Goal: Check status: Check status

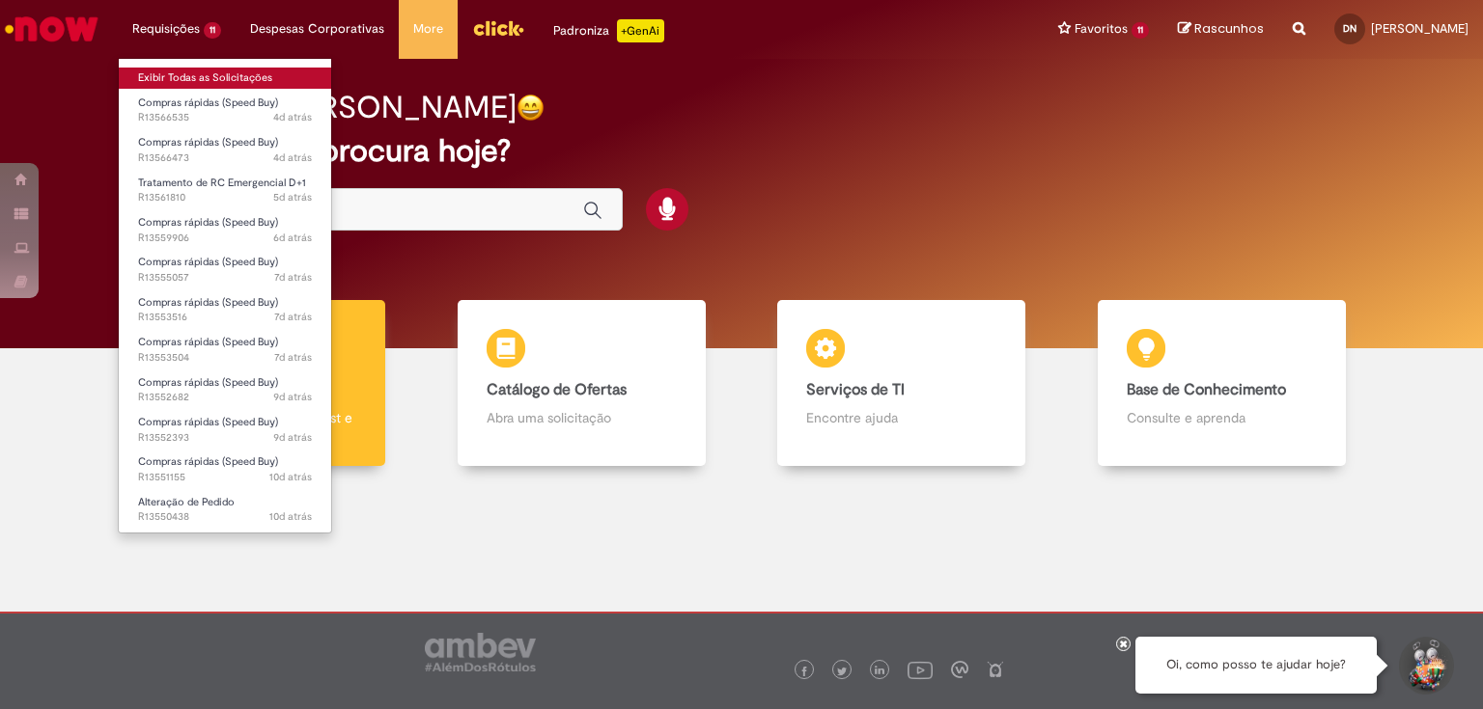
click at [181, 79] on link "Exibir Todas as Solicitações" at bounding box center [225, 78] width 212 height 21
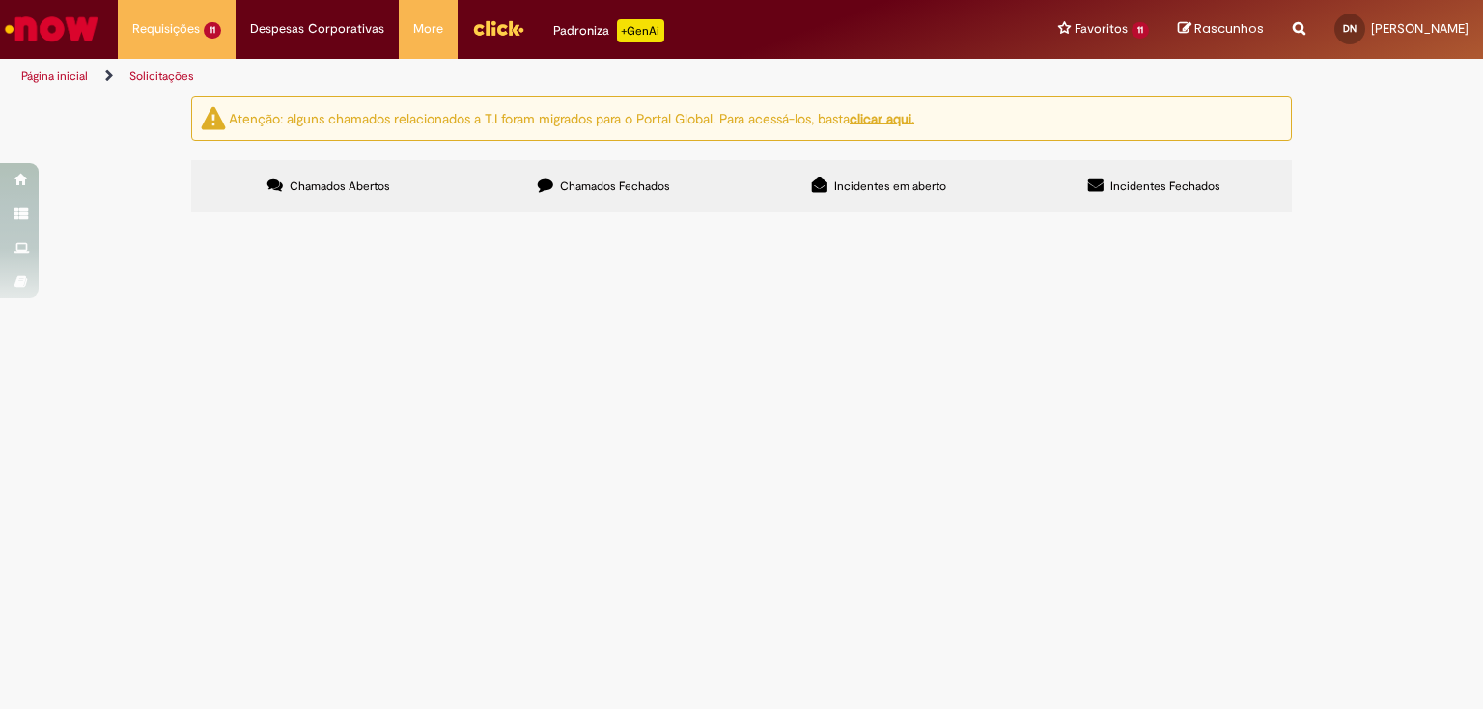
scroll to position [77, 0]
click at [610, 179] on span "Chamados Fechados" at bounding box center [615, 186] width 110 height 15
click at [0, 0] on icon at bounding box center [0, 0] width 0 height 0
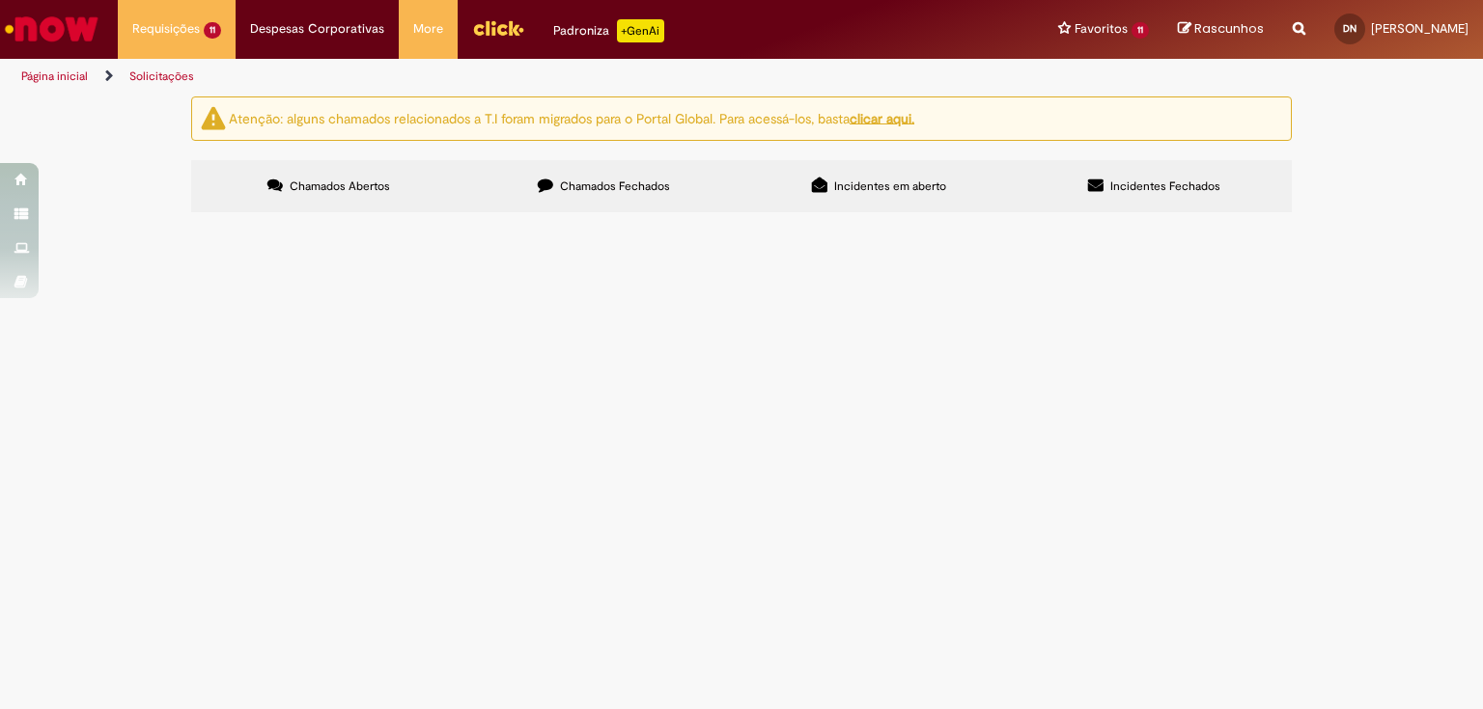
click at [0, 0] on link at bounding box center [0, 0] width 0 height 0
click at [0, 0] on icon at bounding box center [0, 0] width 0 height 0
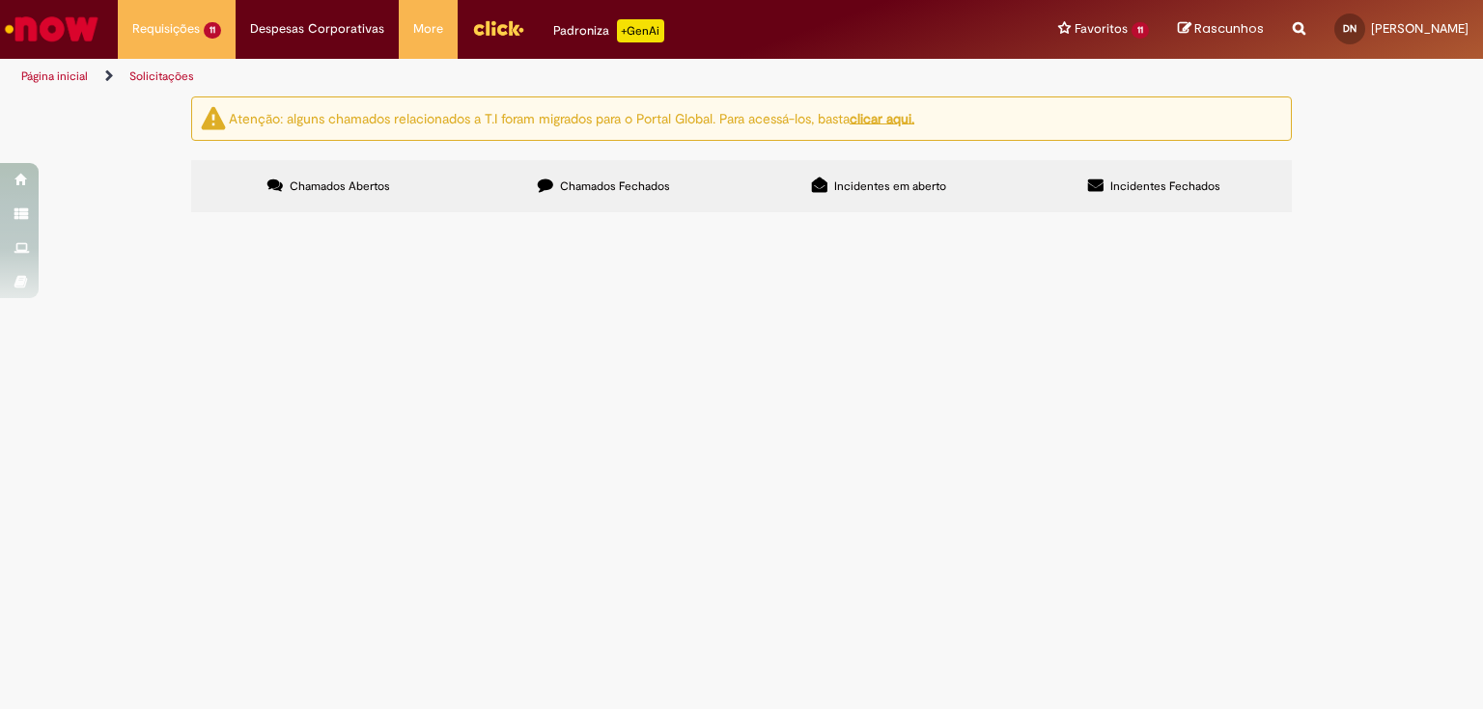
scroll to position [386, 0]
click at [0, 0] on span "R13535508" at bounding box center [0, 0] width 0 height 0
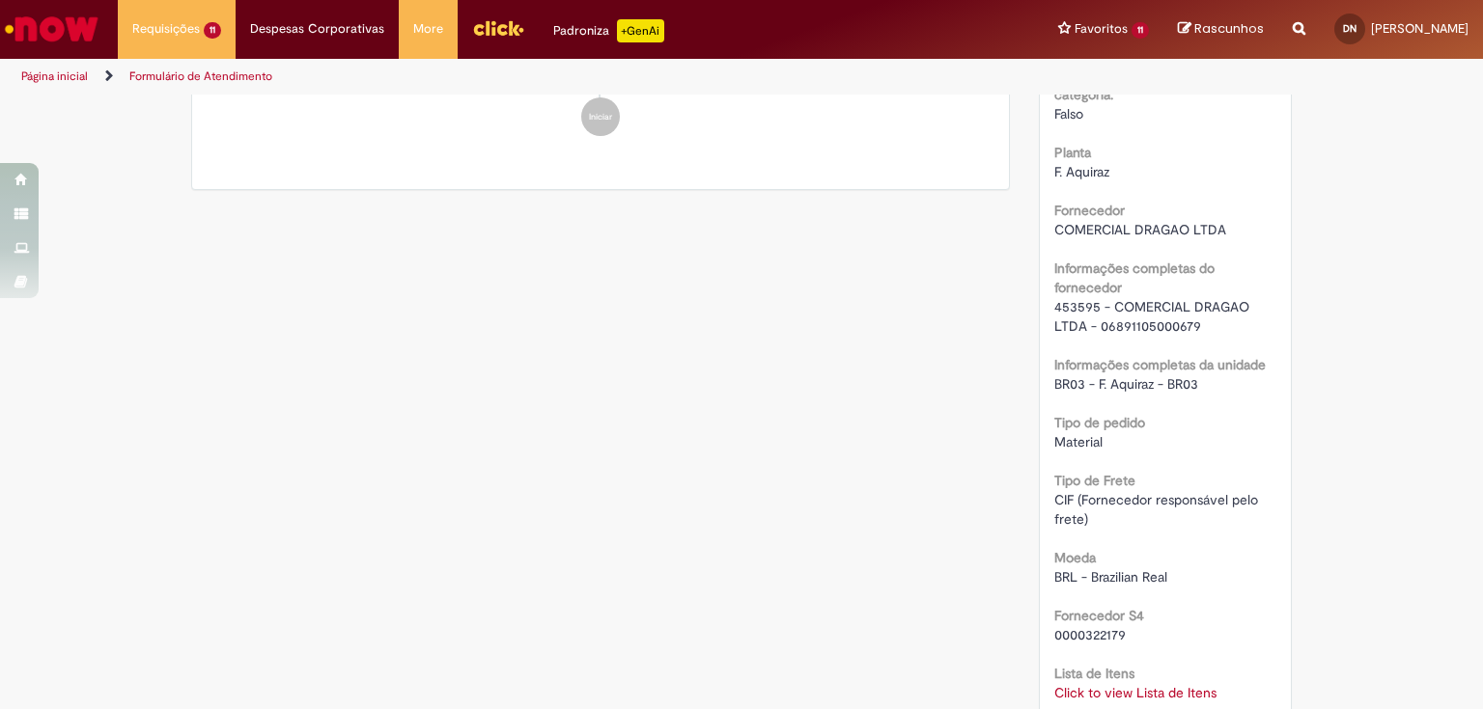
scroll to position [1390, 0]
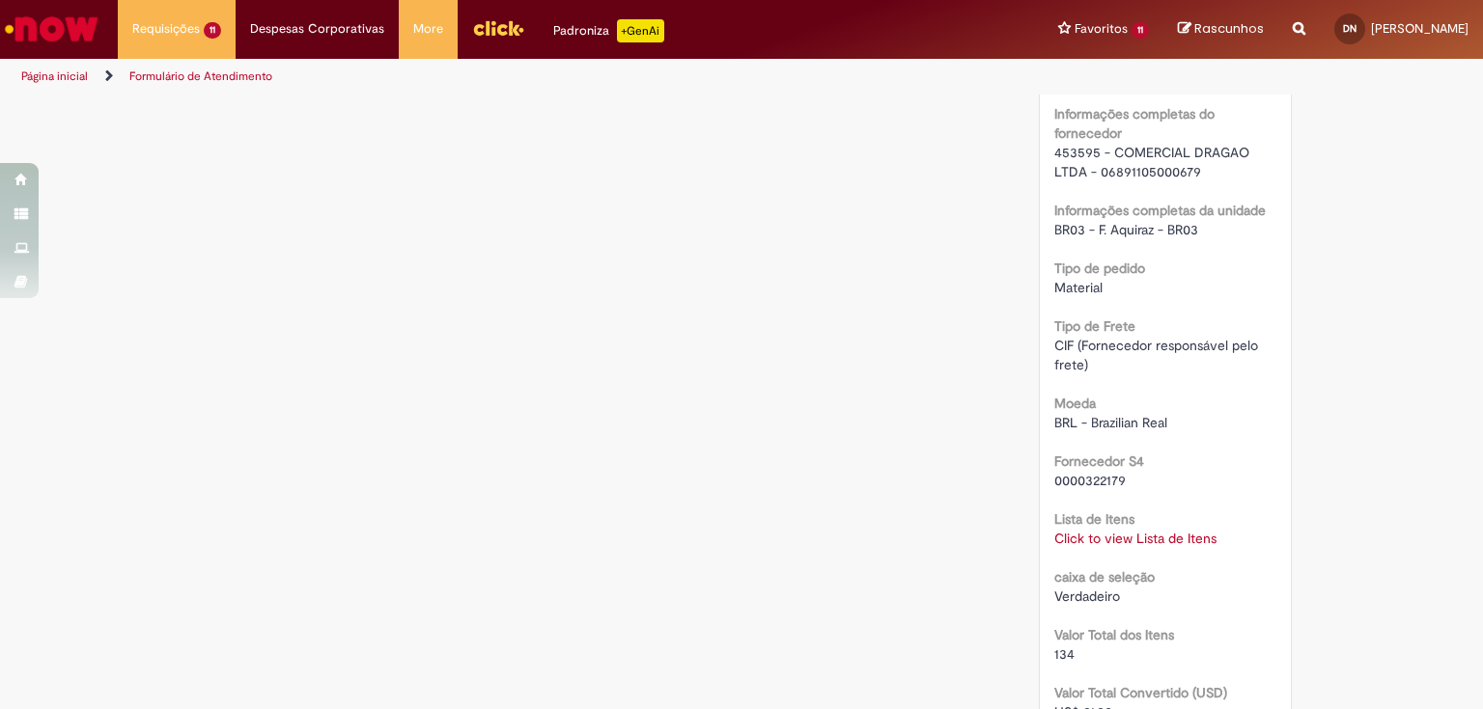
click at [1116, 537] on link "Click to view Lista de Itens" at bounding box center [1135, 538] width 162 height 17
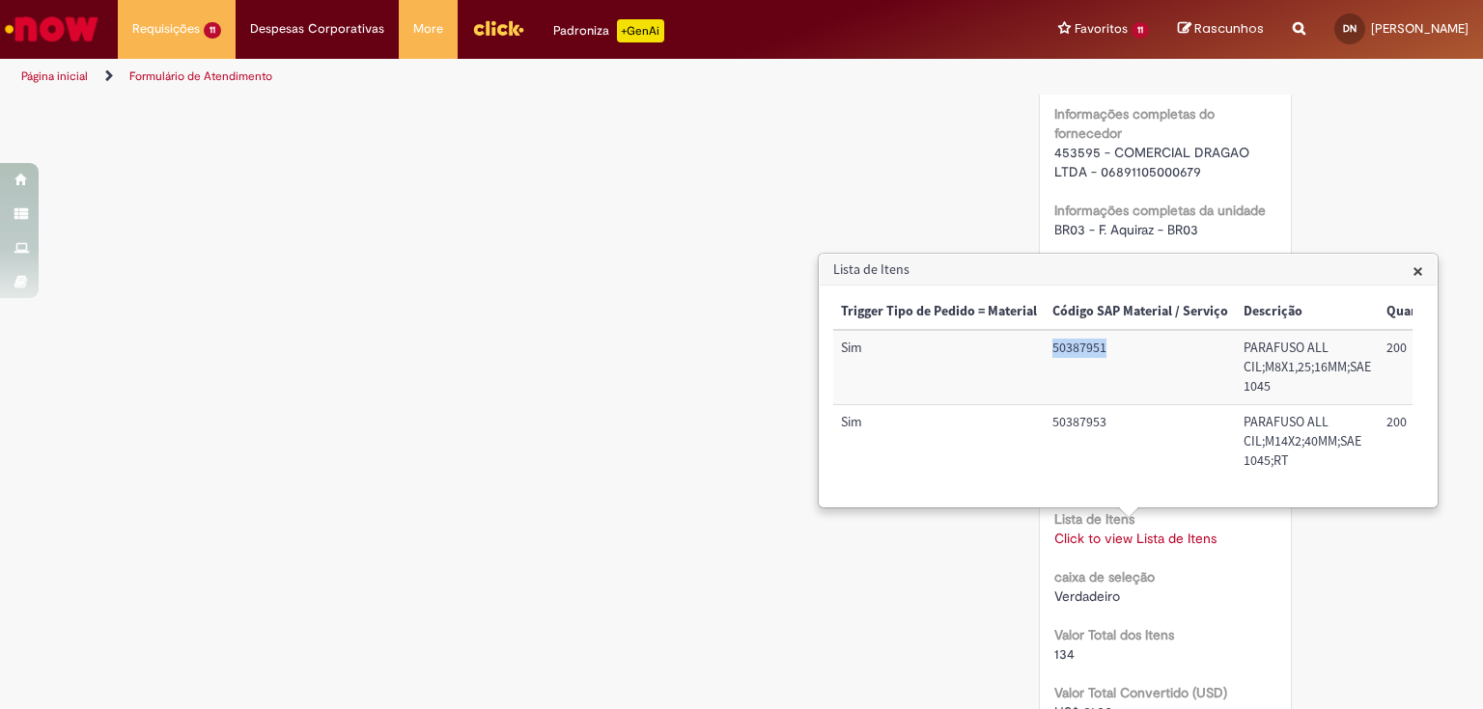
drag, startPoint x: 1054, startPoint y: 349, endPoint x: 1116, endPoint y: 347, distance: 61.8
click at [1116, 347] on td "50387951" at bounding box center [1139, 367] width 191 height 74
copy td "50387951"
drag, startPoint x: 1043, startPoint y: 152, endPoint x: 1089, endPoint y: 153, distance: 45.4
click at [1089, 153] on div "Número R13535508 Status Solucionado Criação 14d atrás 14 dias atrás Opções RPA …" at bounding box center [1166, 96] width 252 height 2584
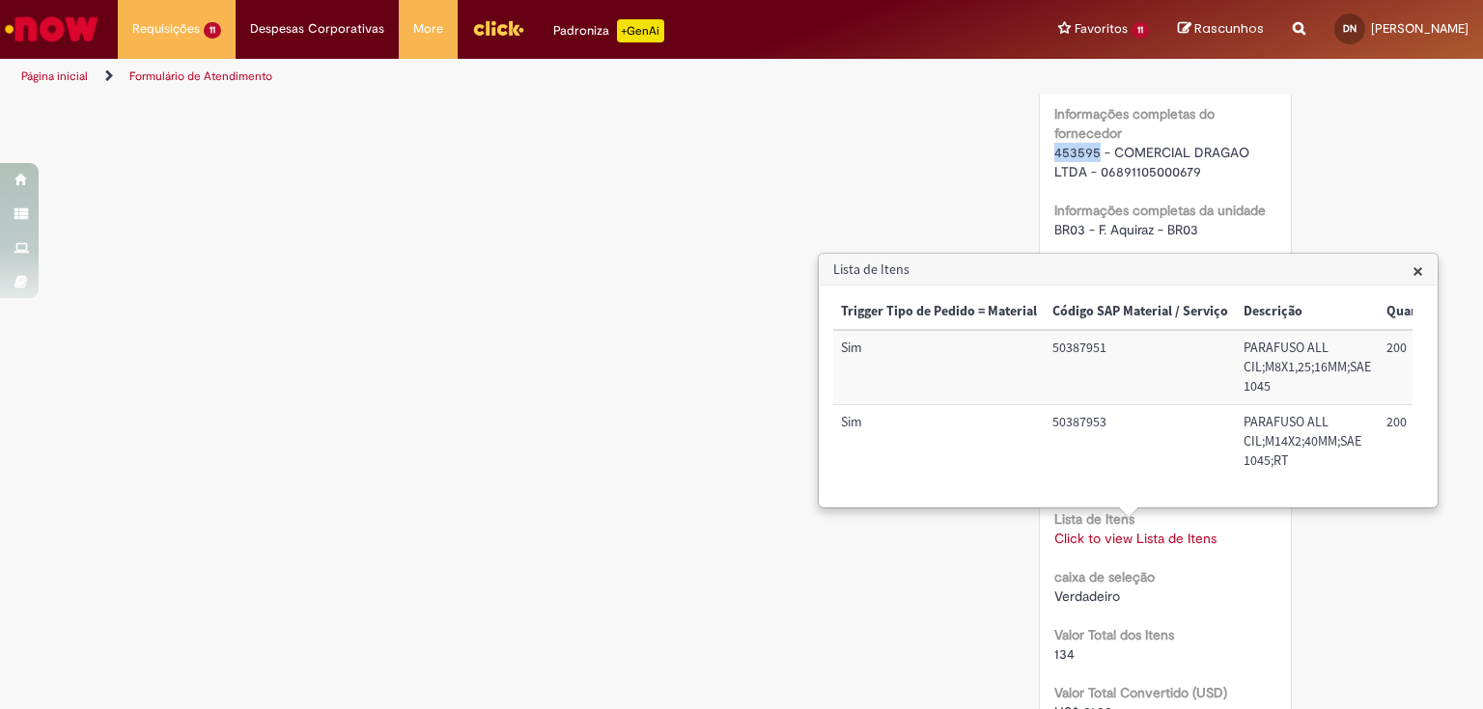
copy span "453595"
drag, startPoint x: 1075, startPoint y: 352, endPoint x: 1112, endPoint y: 353, distance: 36.7
click at [1112, 353] on td "50387951" at bounding box center [1139, 367] width 191 height 74
copy td "50387951"
drag, startPoint x: 1245, startPoint y: 347, endPoint x: 1270, endPoint y: 386, distance: 46.9
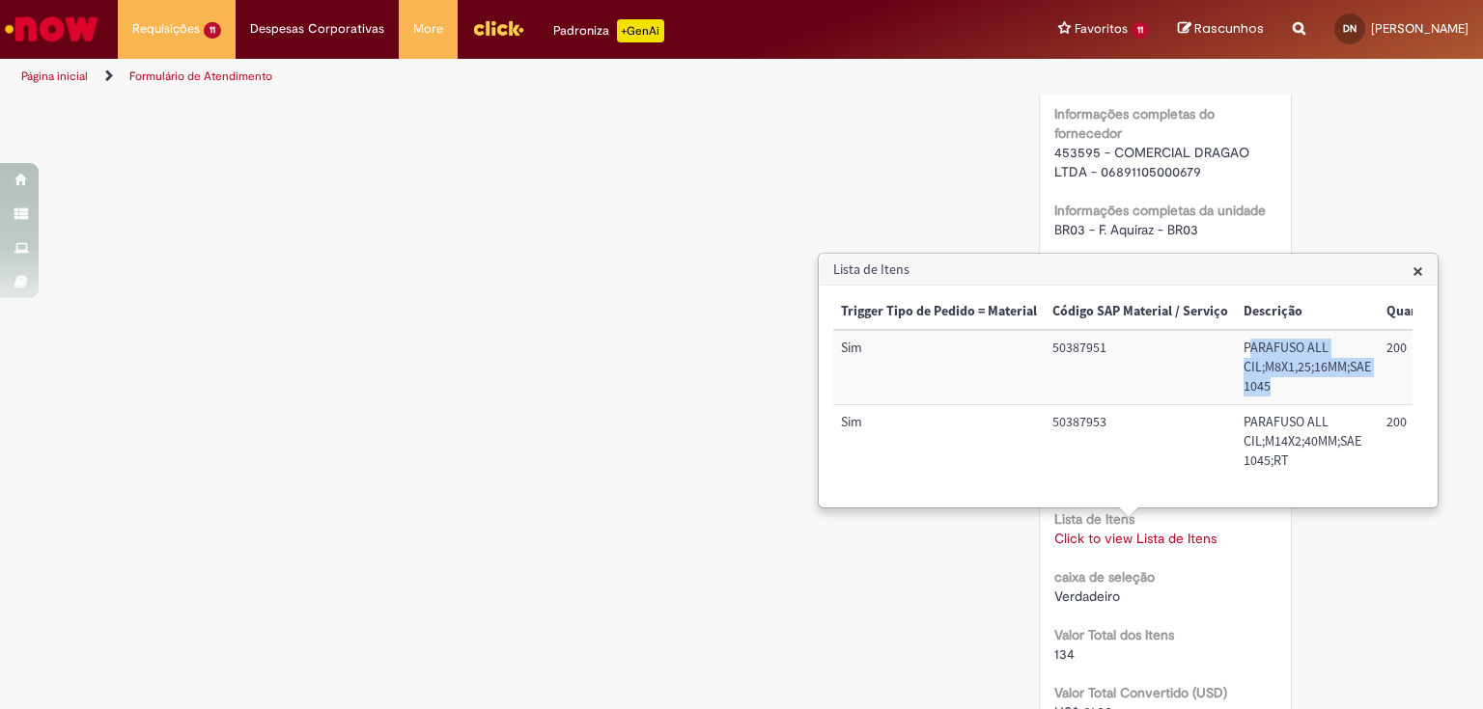
click at [1270, 386] on td "PARAFUSO ALL CIL;M8X1,25;16MM;SAE 1045" at bounding box center [1307, 367] width 143 height 74
drag, startPoint x: 1239, startPoint y: 344, endPoint x: 1272, endPoint y: 392, distance: 58.4
click at [1272, 392] on td "PARAFUSO ALL CIL;M8X1,25;16MM;SAE 1045" at bounding box center [1307, 367] width 143 height 74
copy td "PARAFUSO ALL CIL;M8X1,25;16MM;SAE 1045"
click at [1382, 568] on div "Verificar Código de Barras Aguardando Aprovação Aguardando atendimento Em andam…" at bounding box center [741, 138] width 1483 height 2863
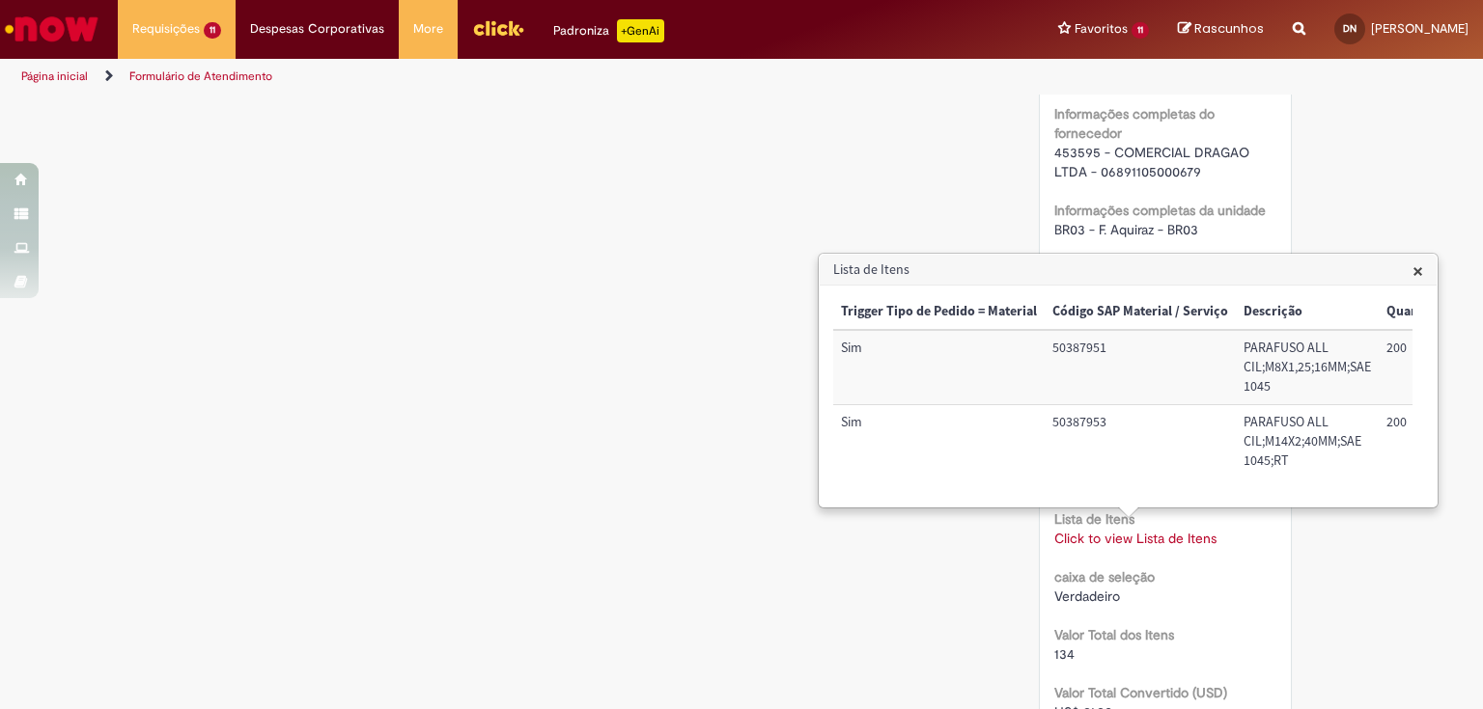
scroll to position [1467, 0]
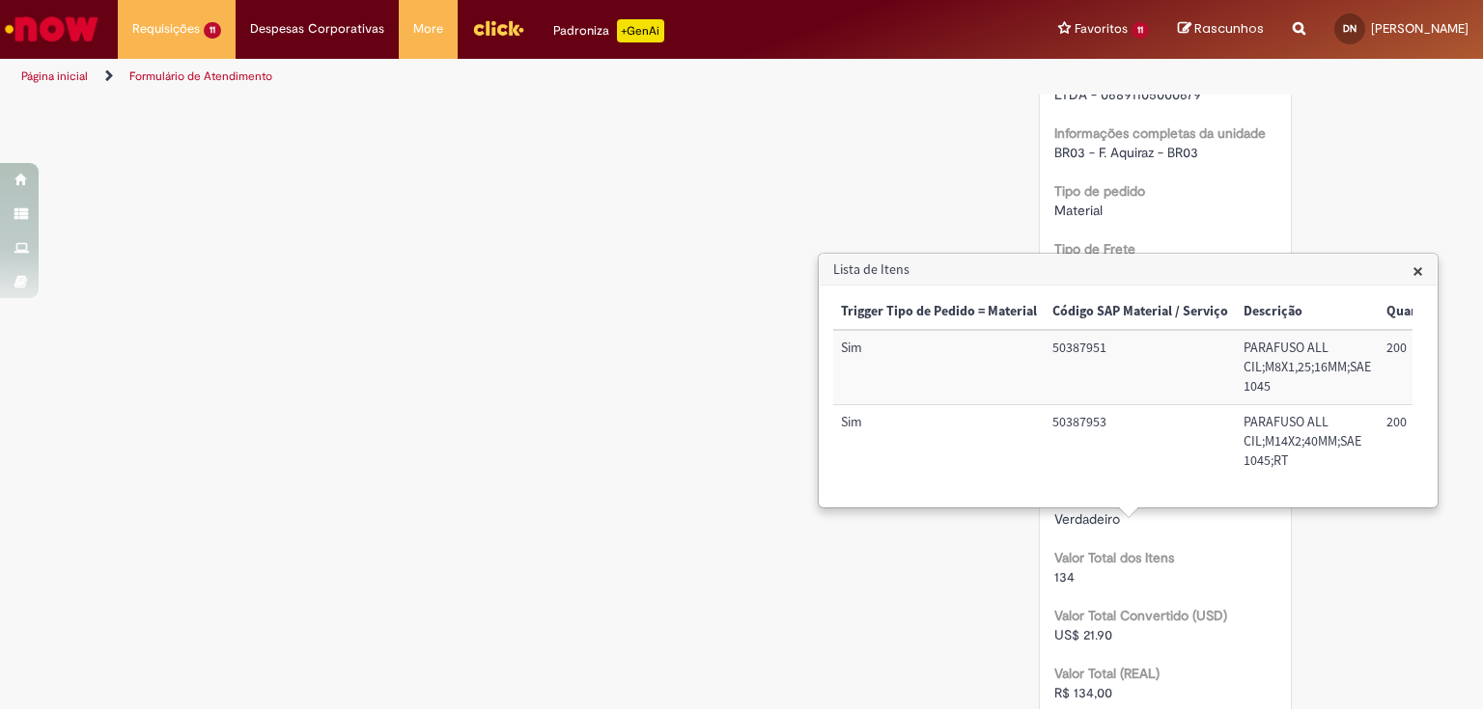
click at [1413, 276] on span "×" at bounding box center [1417, 271] width 11 height 26
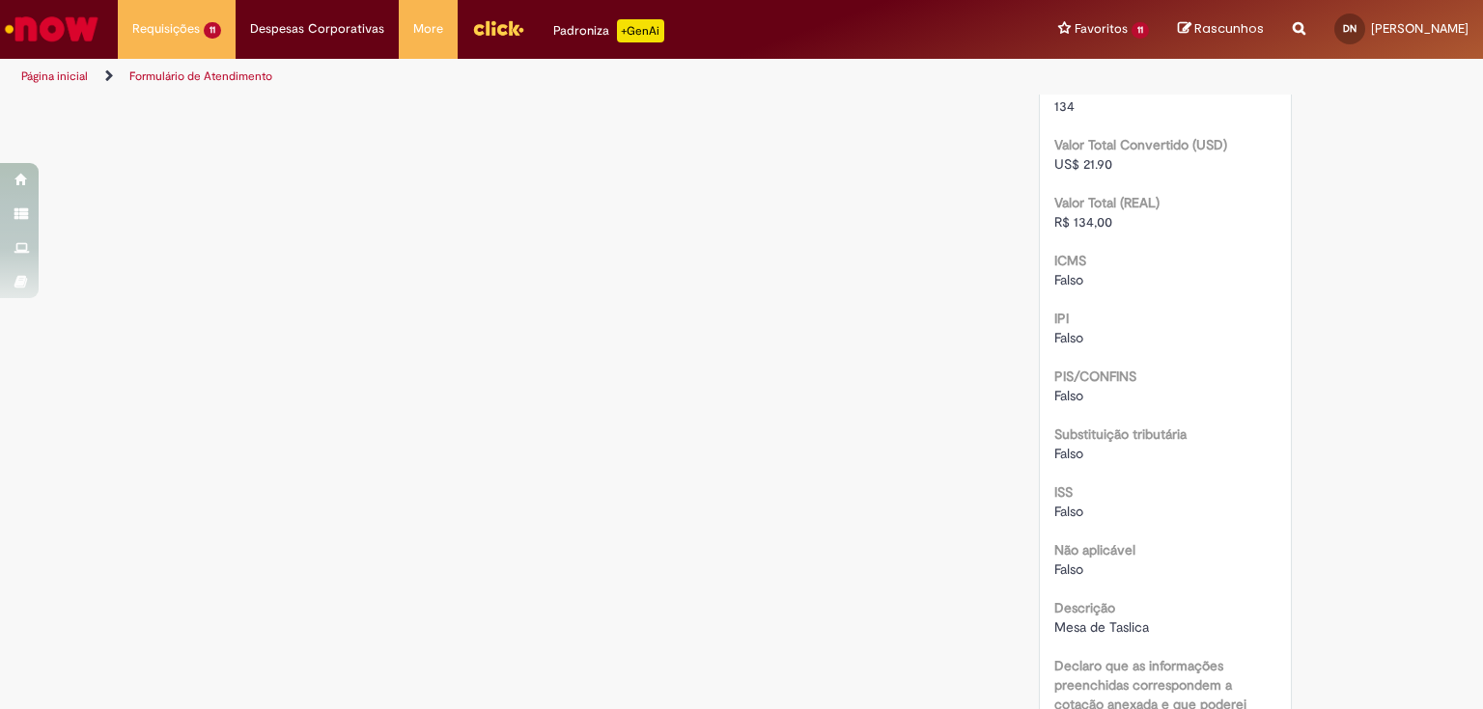
scroll to position [1784, 0]
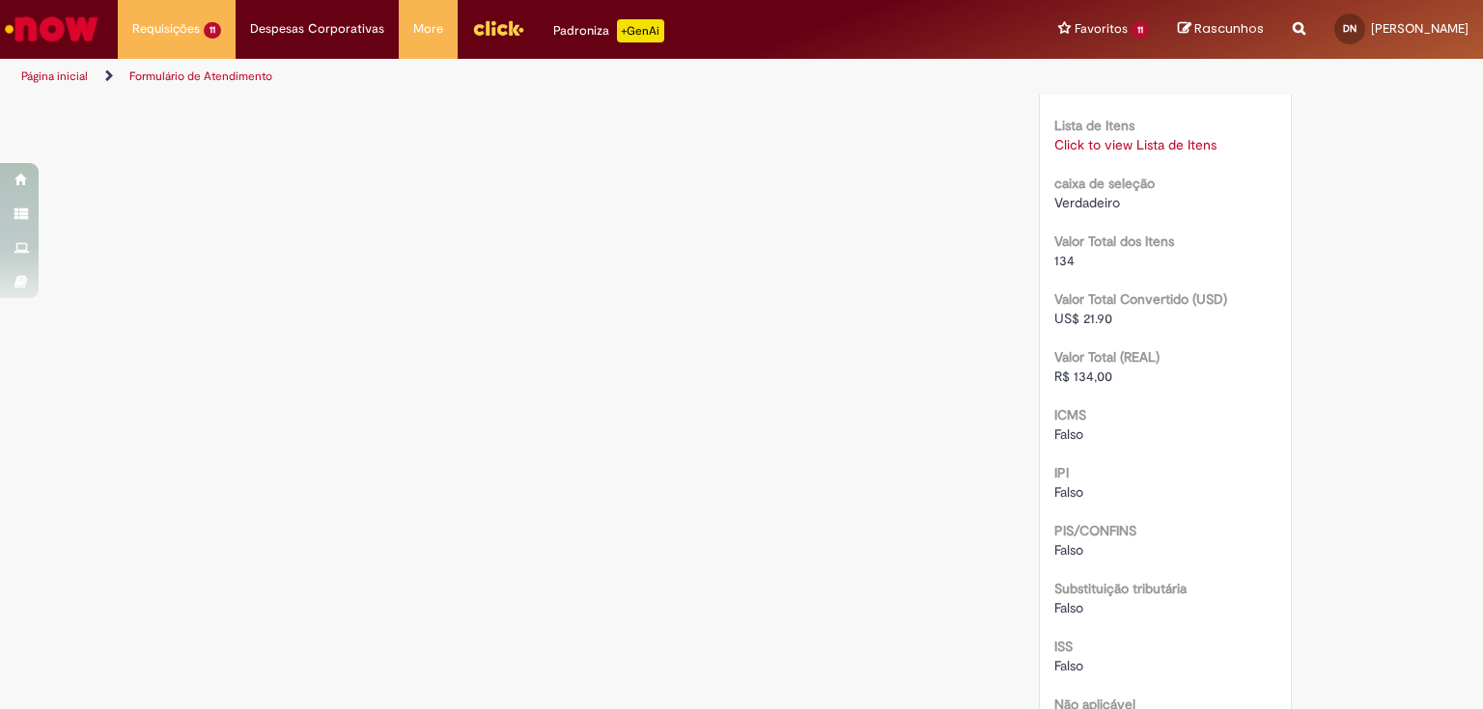
click at [1135, 142] on link "Click to view Lista de Itens" at bounding box center [1135, 144] width 162 height 17
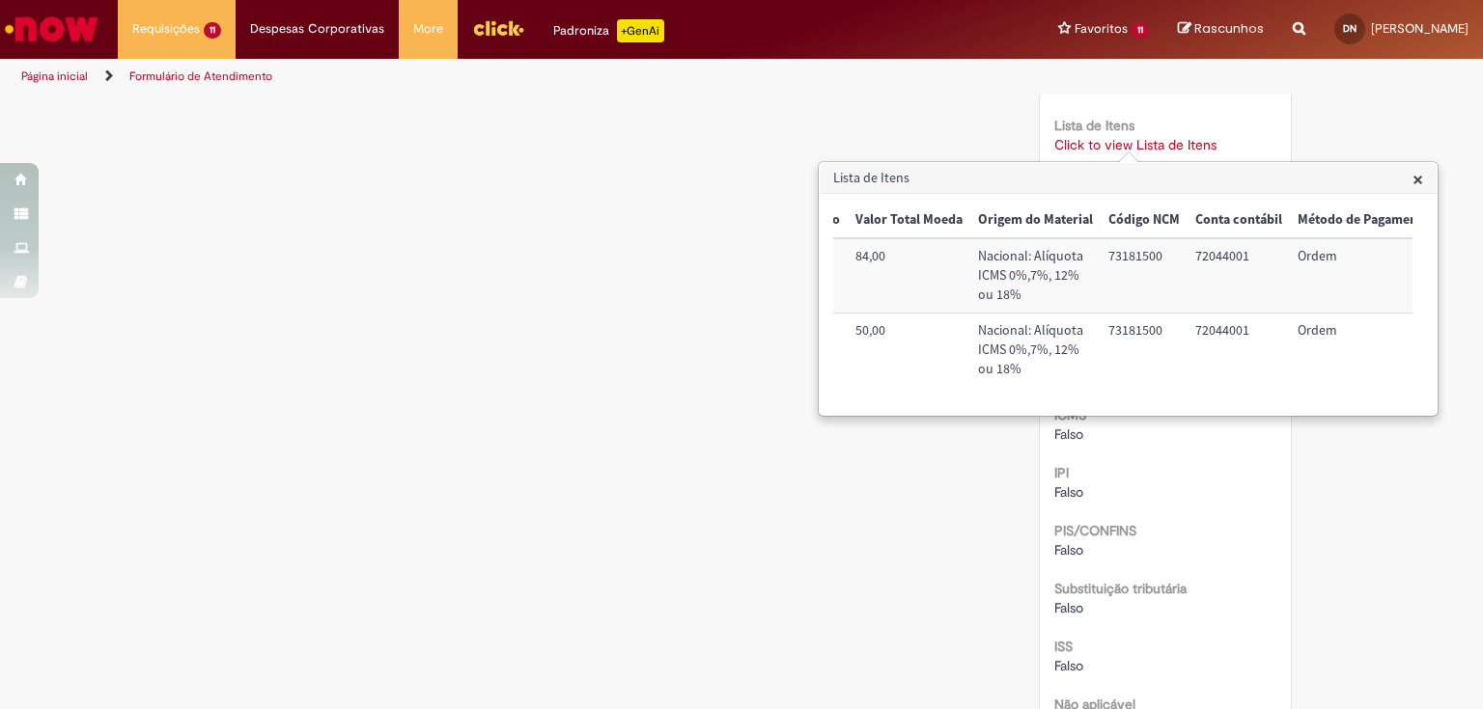
scroll to position [0, 856]
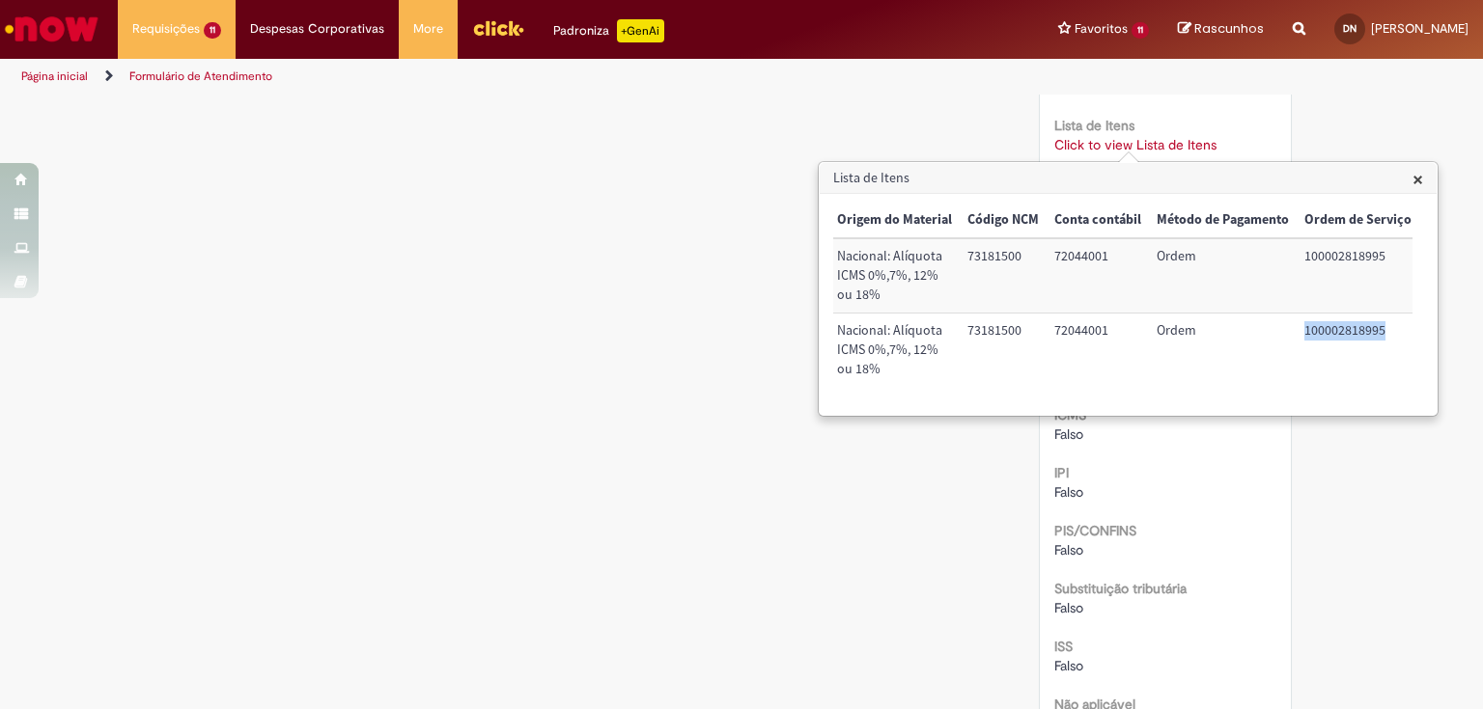
drag, startPoint x: 1300, startPoint y: 336, endPoint x: 1381, endPoint y: 329, distance: 81.4
click at [1381, 329] on td "100002818995" at bounding box center [1357, 350] width 123 height 73
copy td "100002818995"
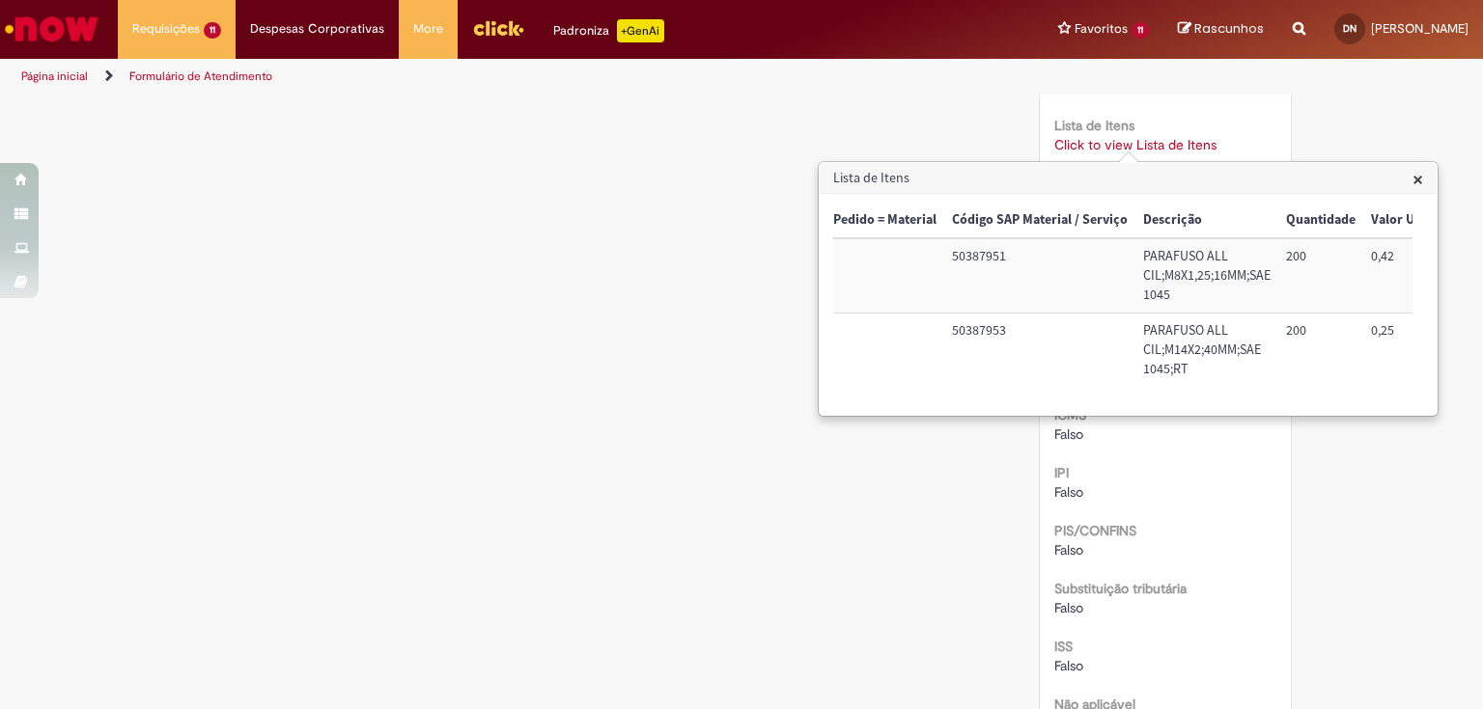
scroll to position [0, 0]
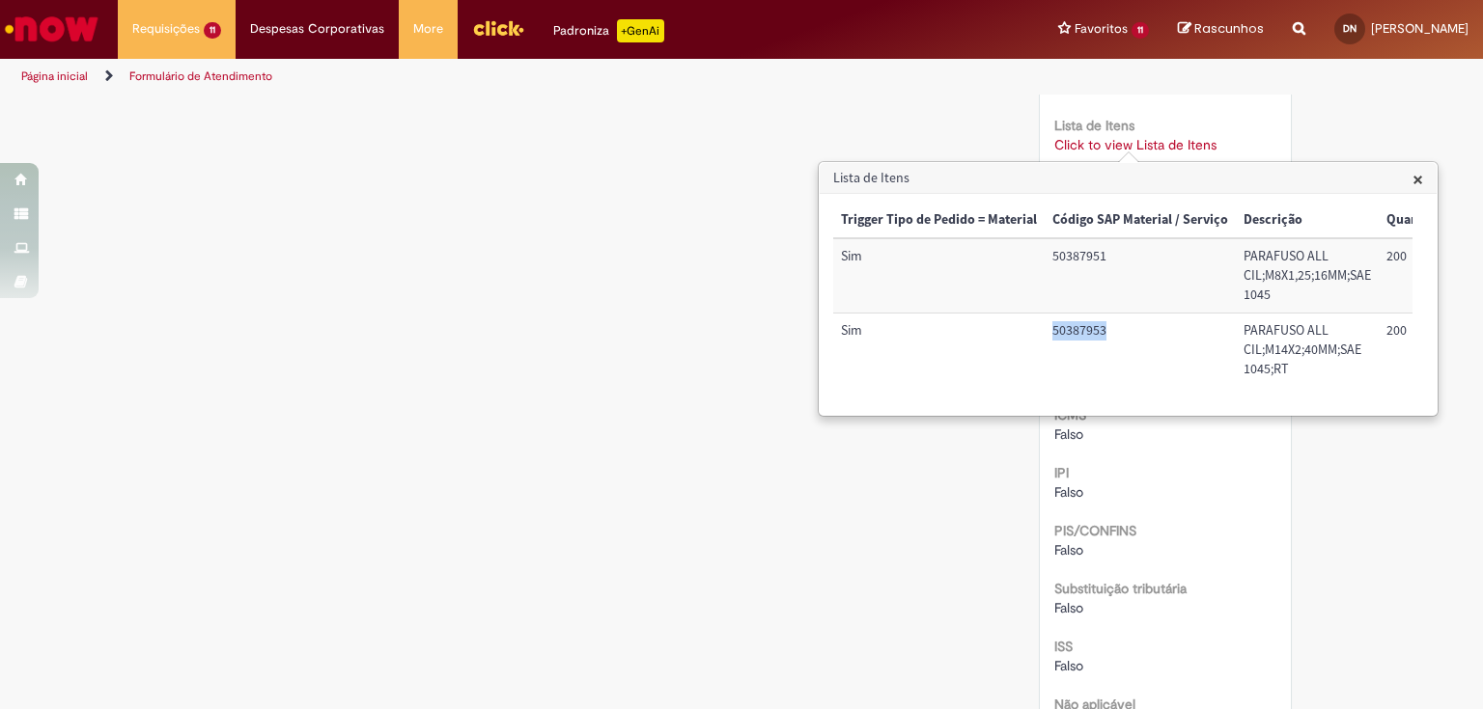
drag, startPoint x: 1047, startPoint y: 332, endPoint x: 1120, endPoint y: 332, distance: 72.4
click at [1120, 332] on td "50387953" at bounding box center [1139, 350] width 191 height 73
copy td "50387953"
drag, startPoint x: 1243, startPoint y: 319, endPoint x: 1297, endPoint y: 372, distance: 75.1
click at [1297, 372] on td "PARAFUSO ALL CIL;M14X2;40MM;SAE 1045;RT" at bounding box center [1307, 350] width 143 height 73
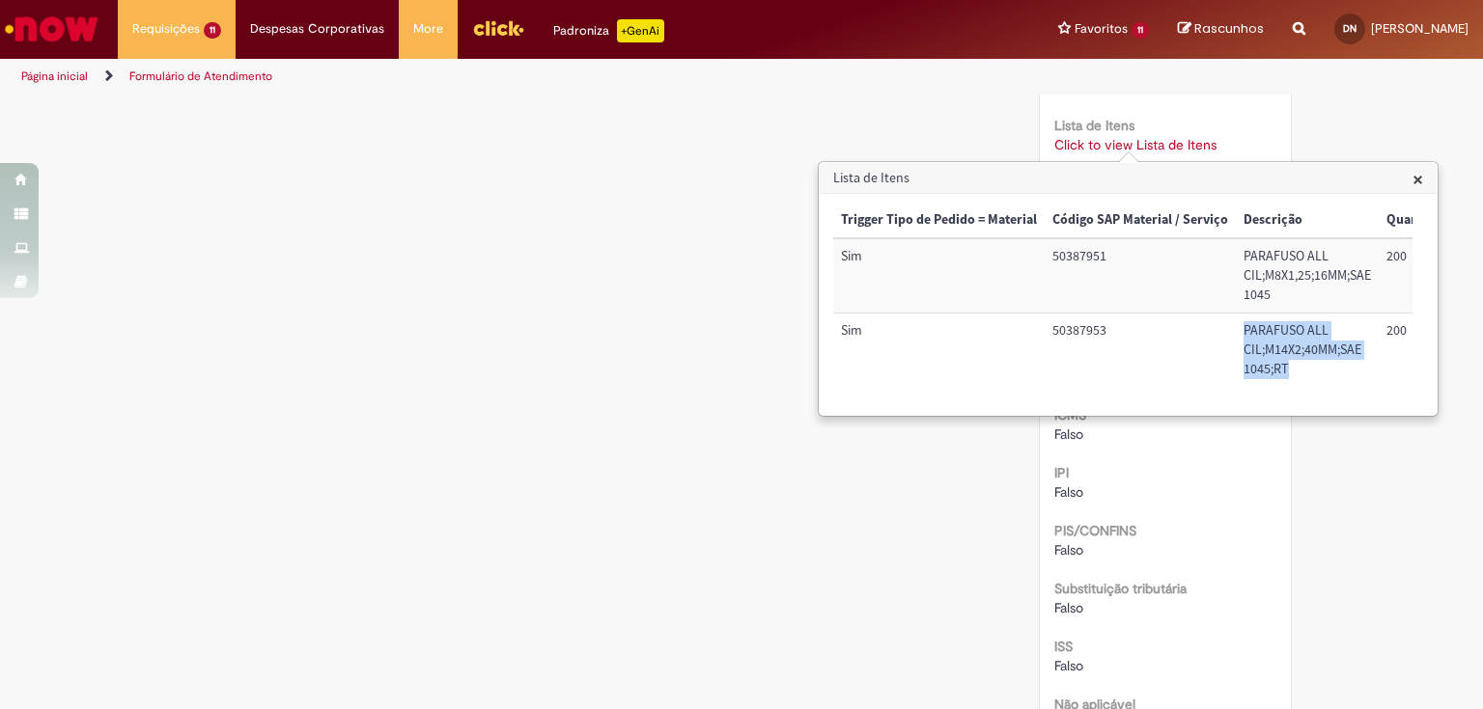
copy td "PARAFUSO ALL CIL;M14X2;40MM;SAE 1045;RT"
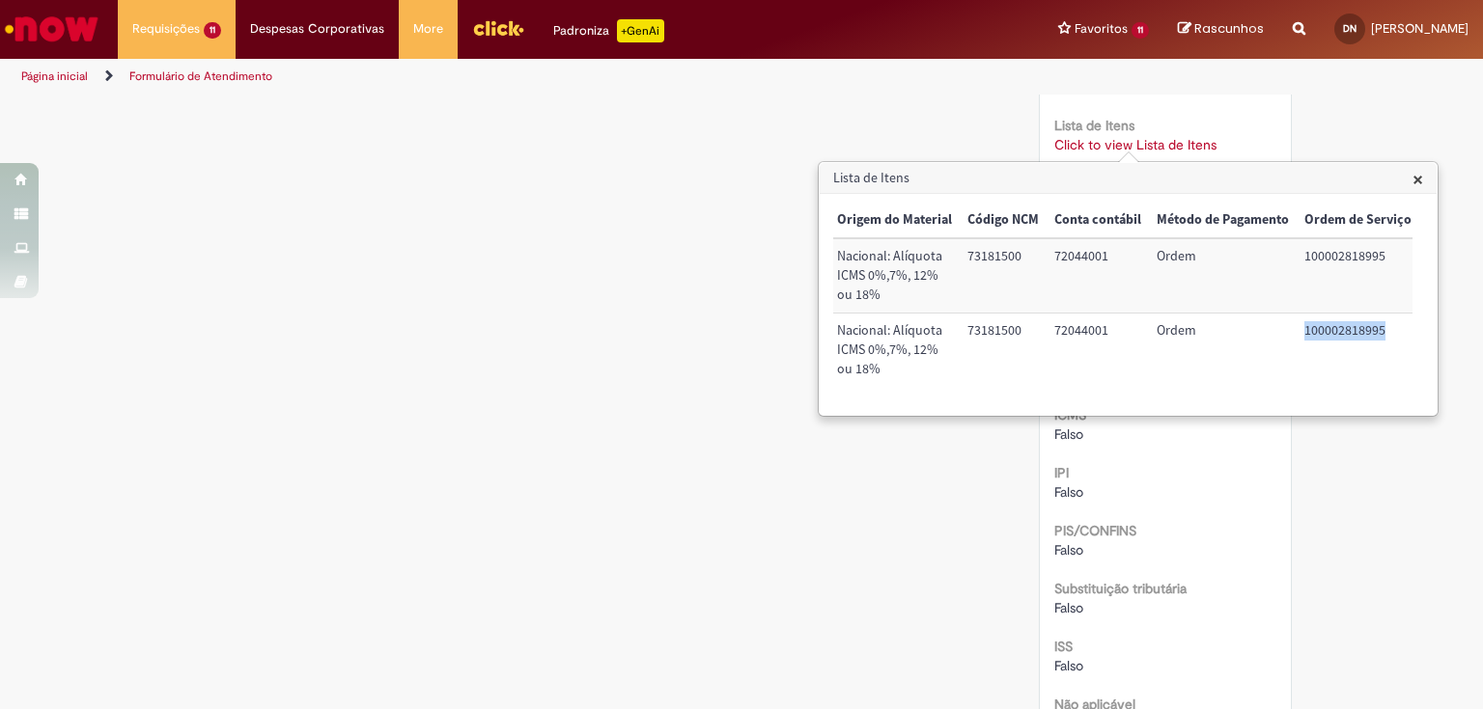
scroll to position [0, 857]
drag, startPoint x: 1297, startPoint y: 335, endPoint x: 1399, endPoint y: 326, distance: 101.7
click at [1400, 326] on td "100002818995" at bounding box center [1356, 350] width 123 height 73
copy td "100002818995"
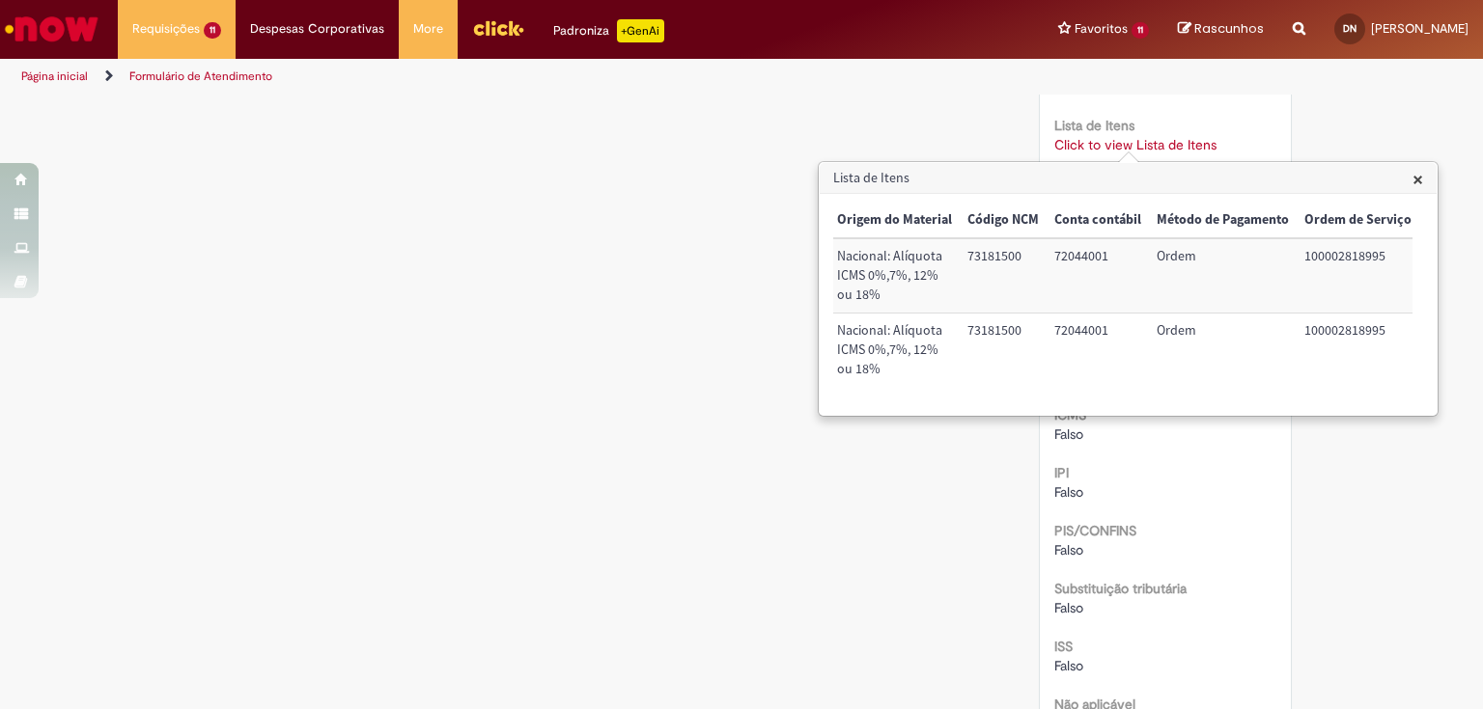
click at [1410, 180] on h3 "Lista de Itens" at bounding box center [1127, 178] width 617 height 31
click at [1416, 181] on span "×" at bounding box center [1417, 179] width 11 height 26
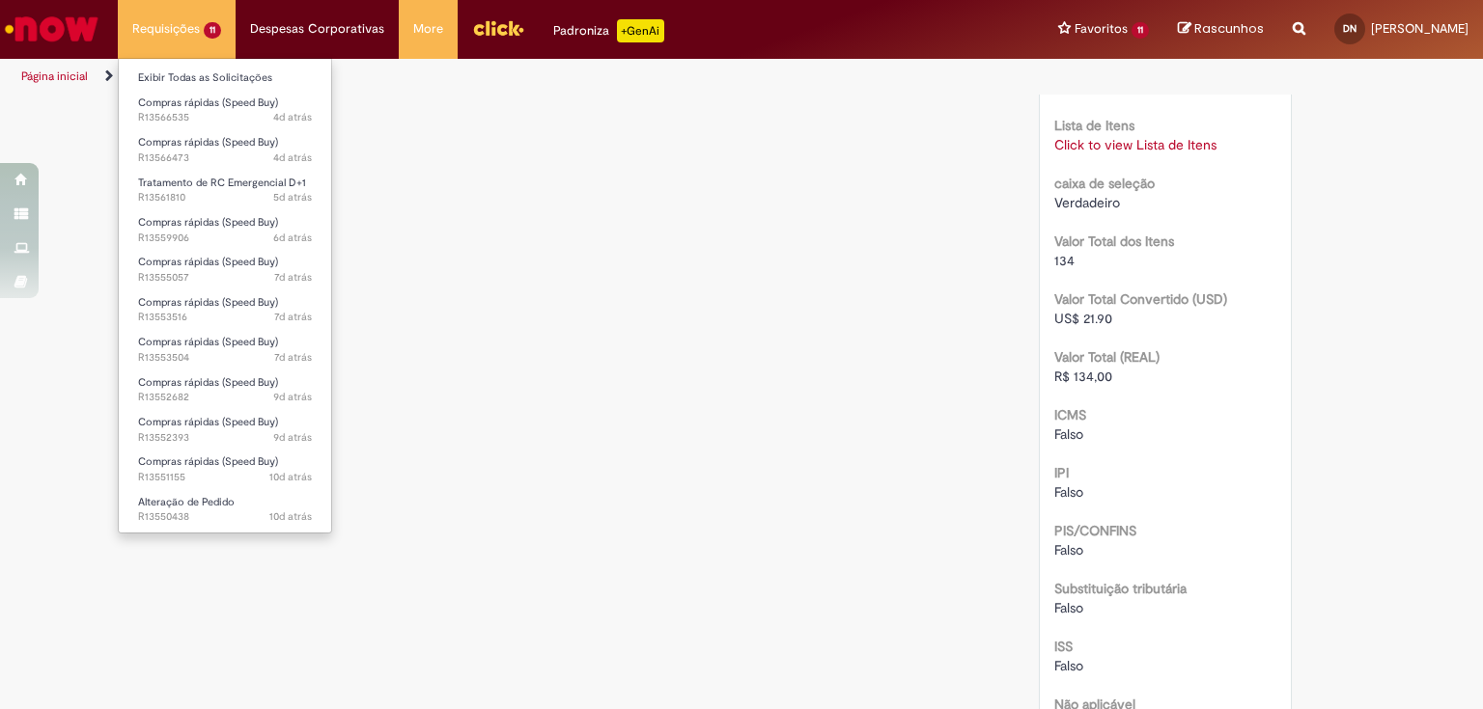
click at [172, 26] on li "Requisições 11 Exibir Todas as Solicitações Compras rápidas (Speed Buy) 4d atrá…" at bounding box center [177, 29] width 118 height 58
click at [163, 69] on link "Exibir Todas as Solicitações" at bounding box center [225, 78] width 212 height 21
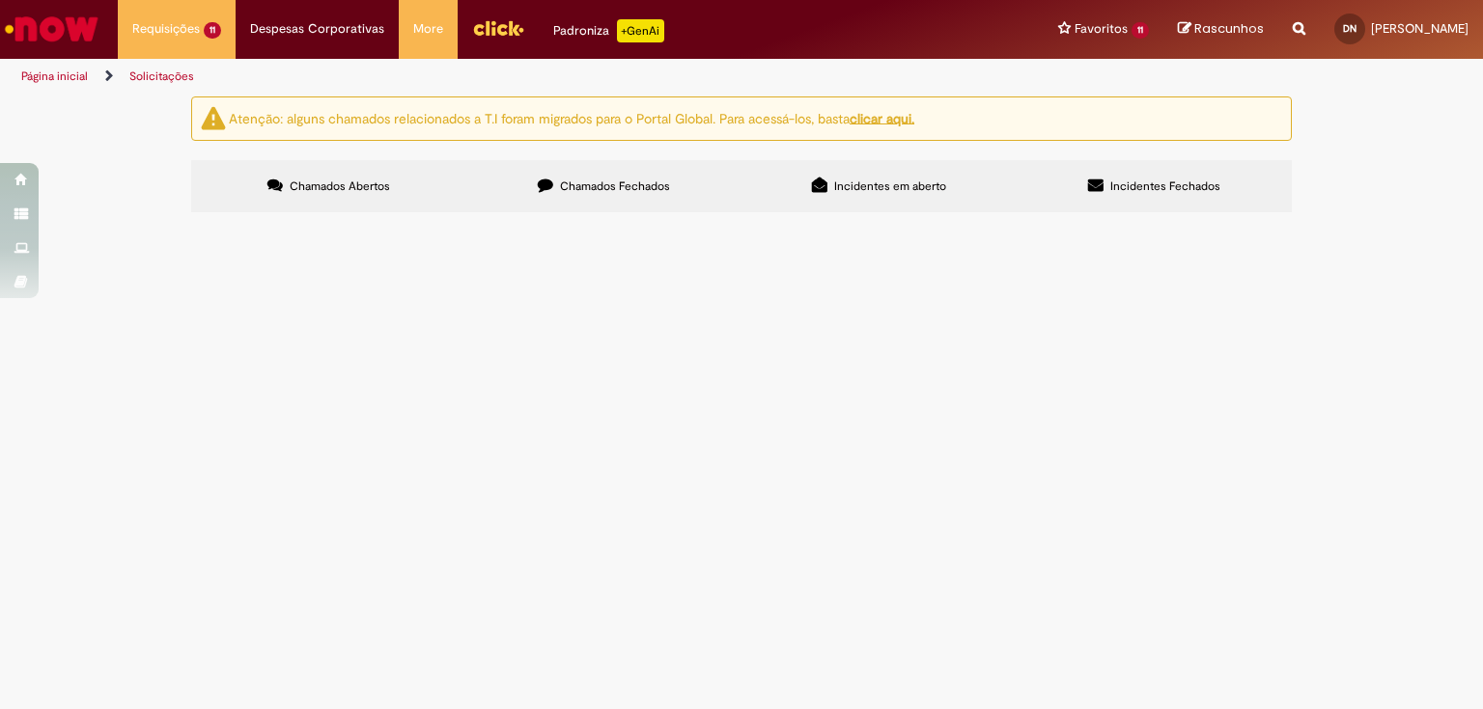
click at [0, 0] on span "R13566473" at bounding box center [0, 0] width 0 height 0
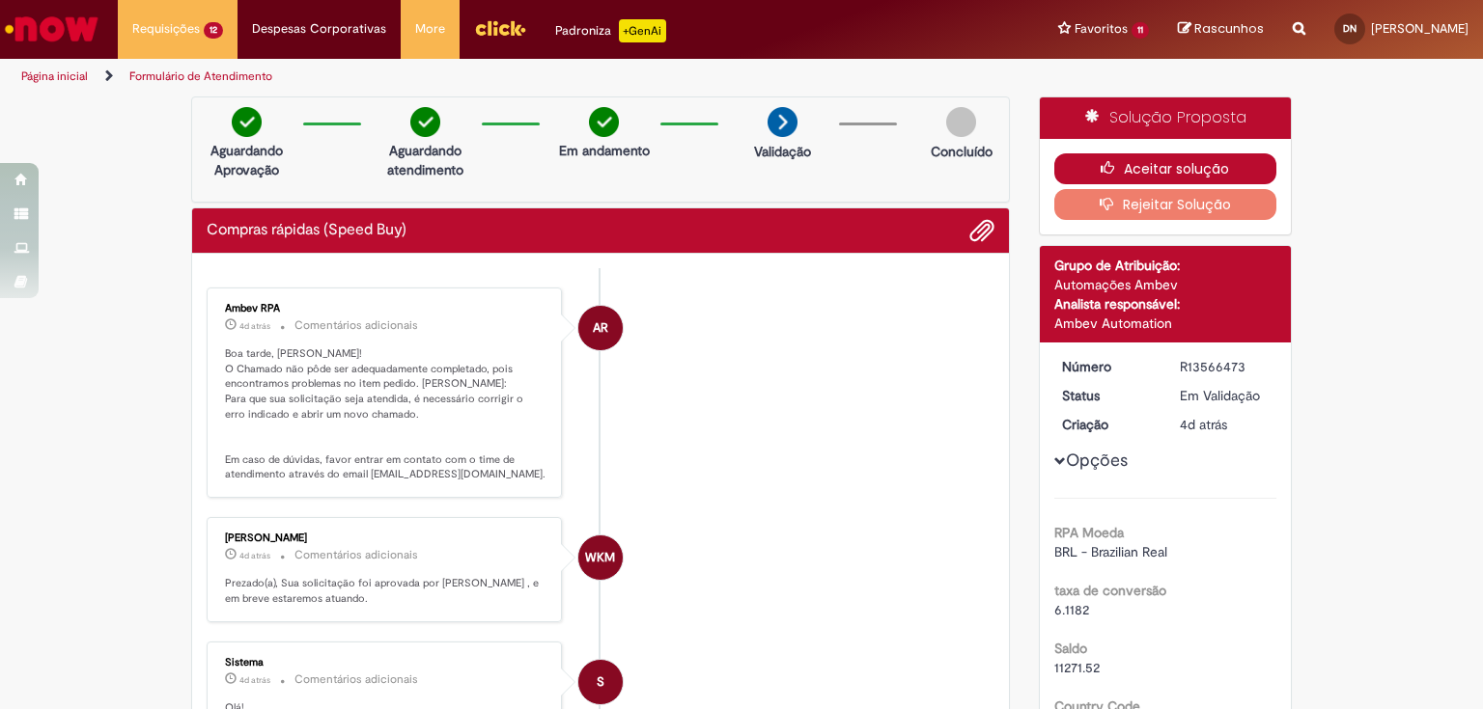
click at [1193, 161] on button "Aceitar solução" at bounding box center [1165, 168] width 223 height 31
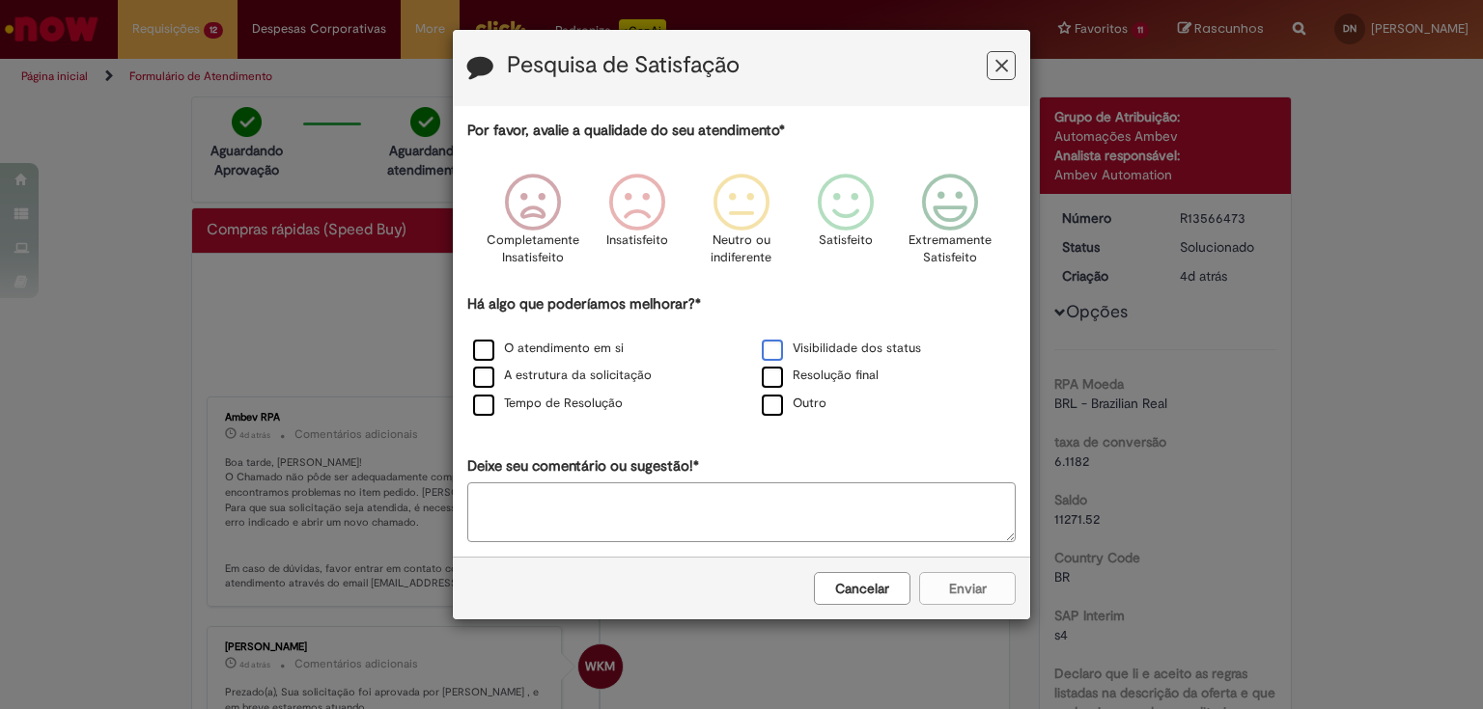
click at [776, 354] on label "Visibilidade dos status" at bounding box center [841, 349] width 159 height 18
click at [871, 211] on icon "Feedback" at bounding box center [846, 203] width 72 height 58
click at [958, 586] on button "Enviar" at bounding box center [967, 588] width 97 height 33
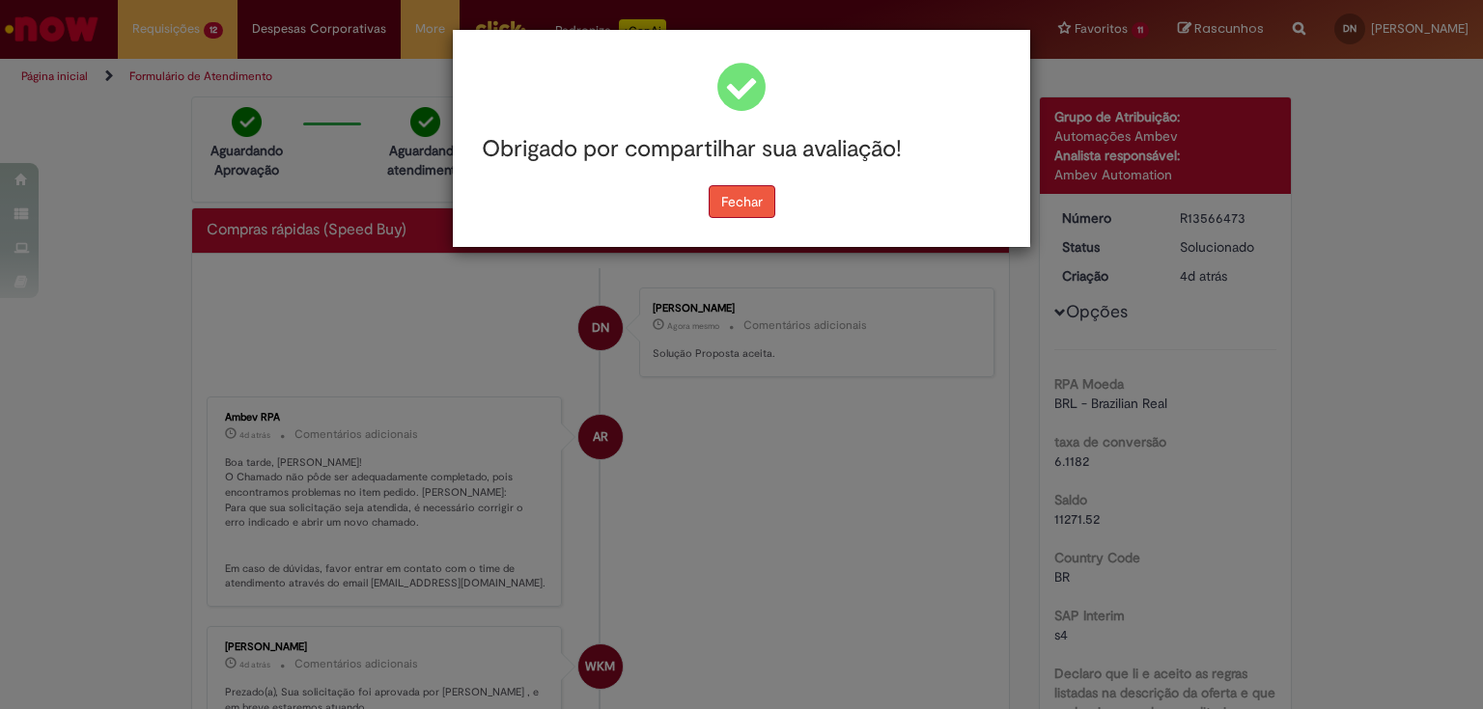
click at [761, 202] on button "Fechar" at bounding box center [741, 201] width 67 height 33
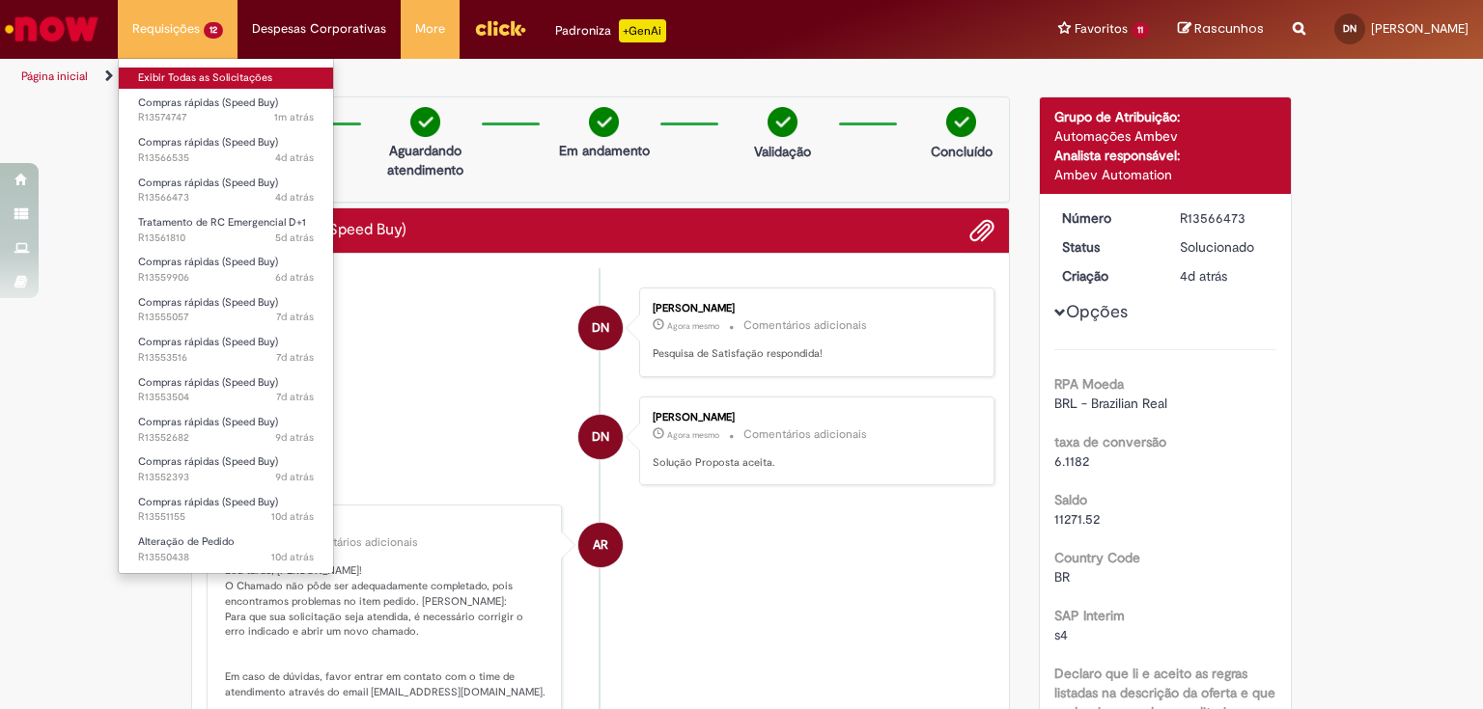
click at [173, 73] on link "Exibir Todas as Solicitações" at bounding box center [226, 78] width 214 height 21
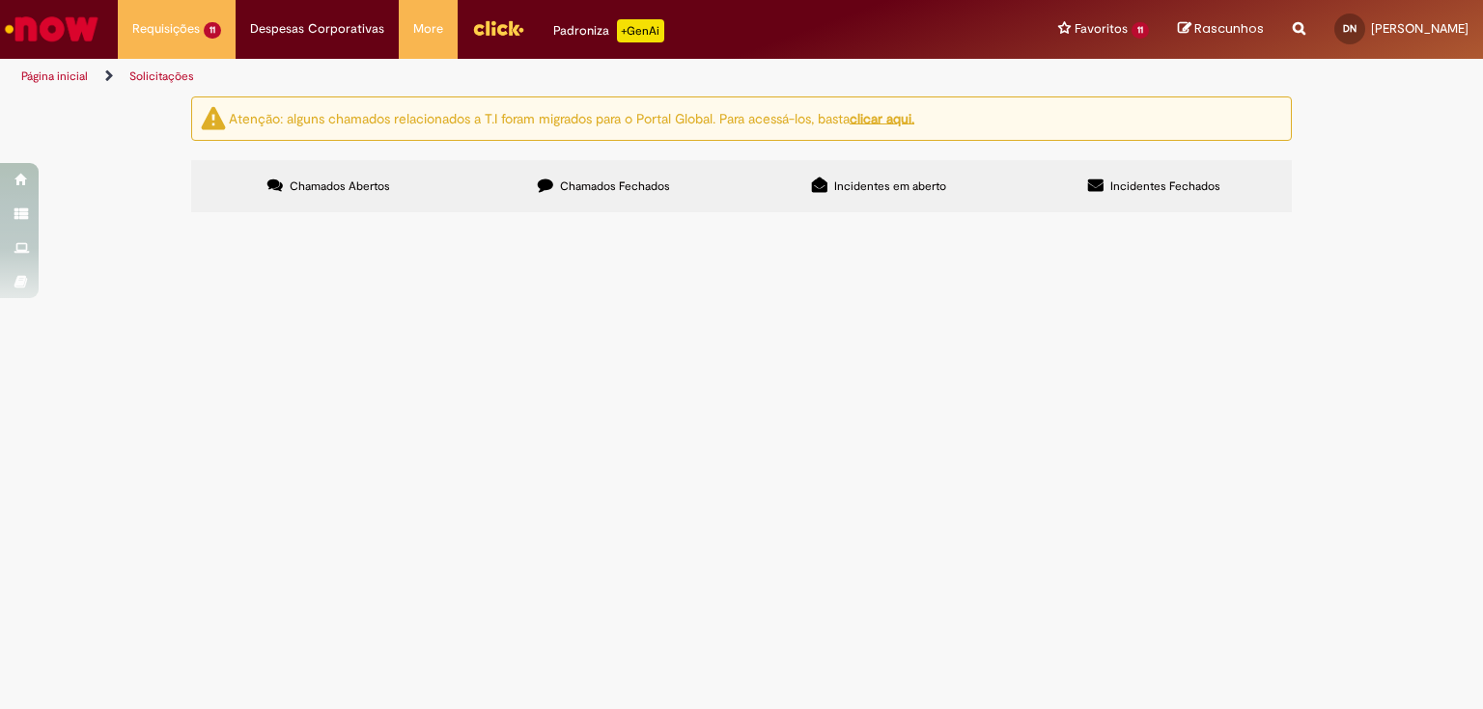
click at [0, 0] on span "R13566535" at bounding box center [0, 0] width 0 height 0
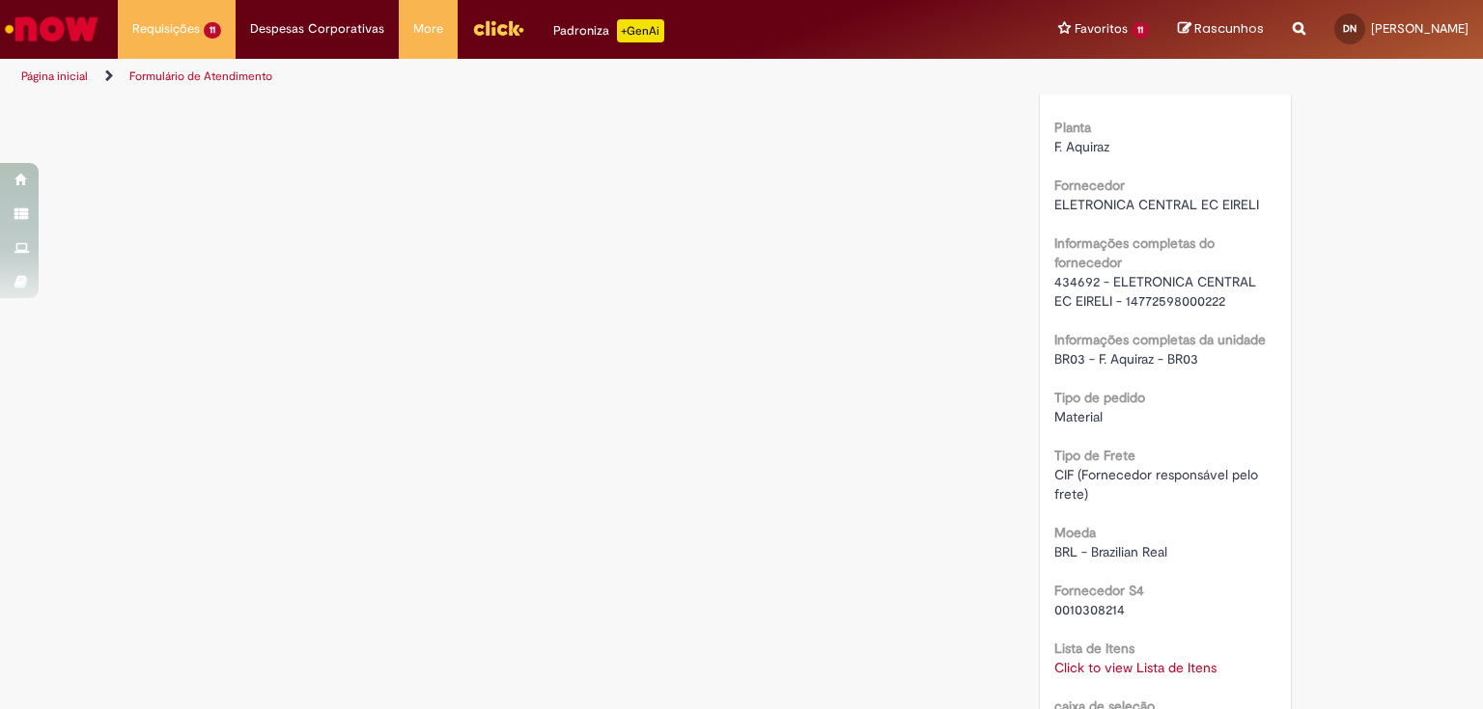
scroll to position [1853, 0]
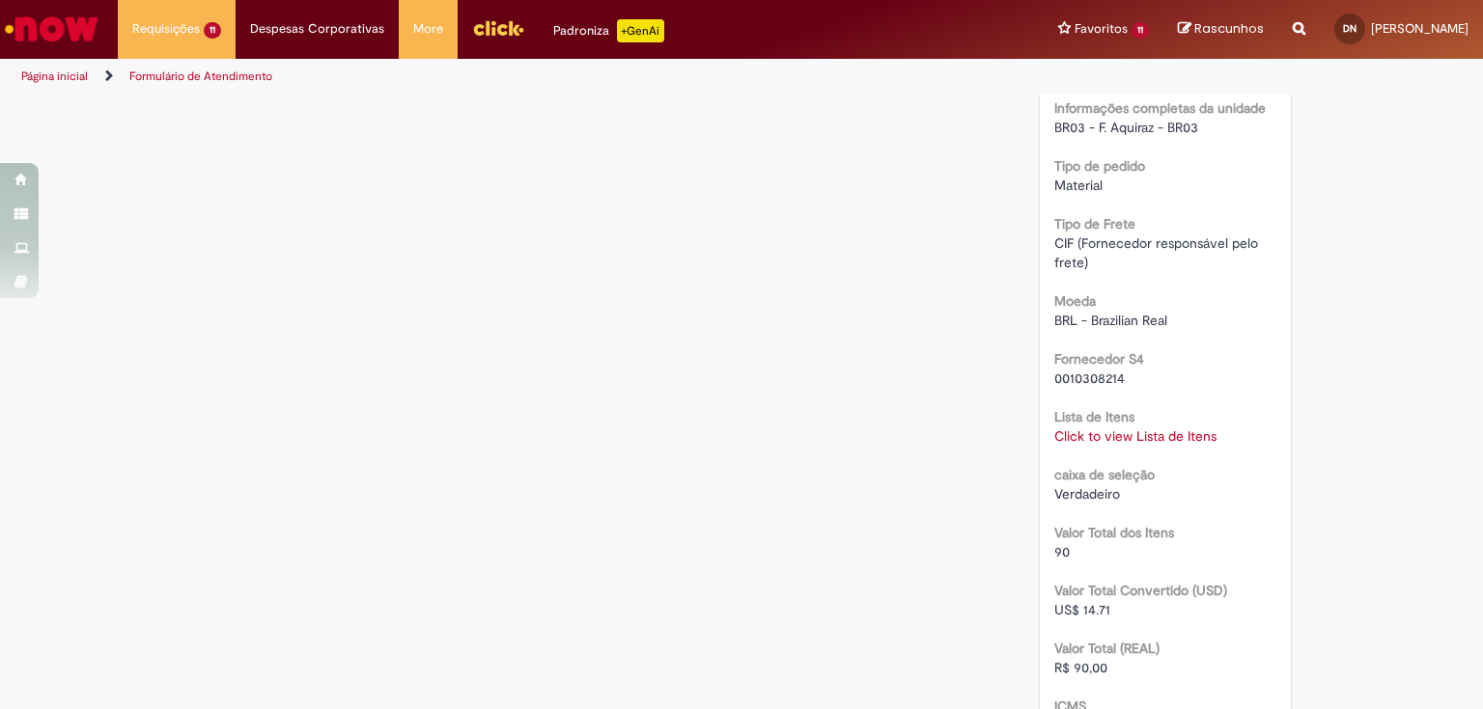
click at [1143, 445] on link "Click to view Lista de Itens" at bounding box center [1135, 436] width 162 height 17
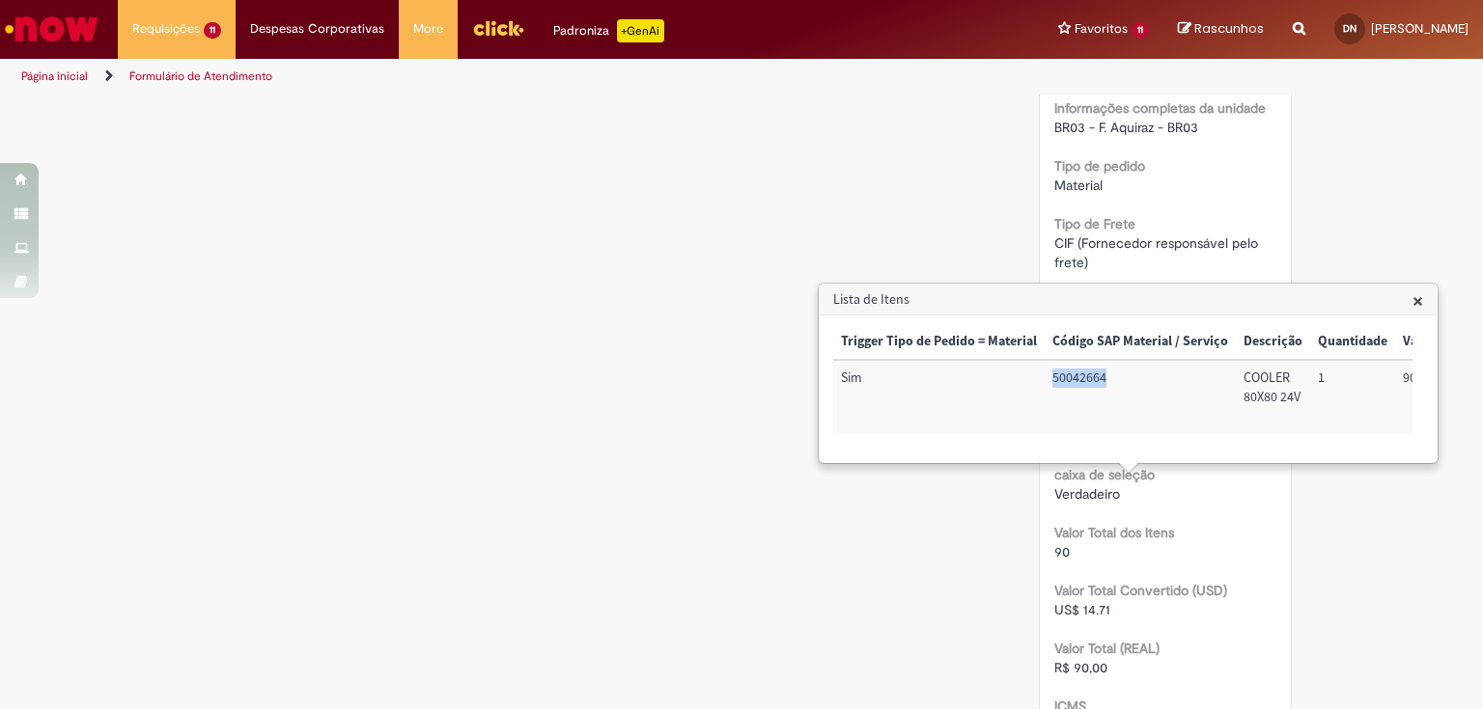
drag, startPoint x: 1055, startPoint y: 382, endPoint x: 1115, endPoint y: 383, distance: 59.9
click at [1115, 383] on td "50042664" at bounding box center [1139, 397] width 191 height 74
copy td "50042664"
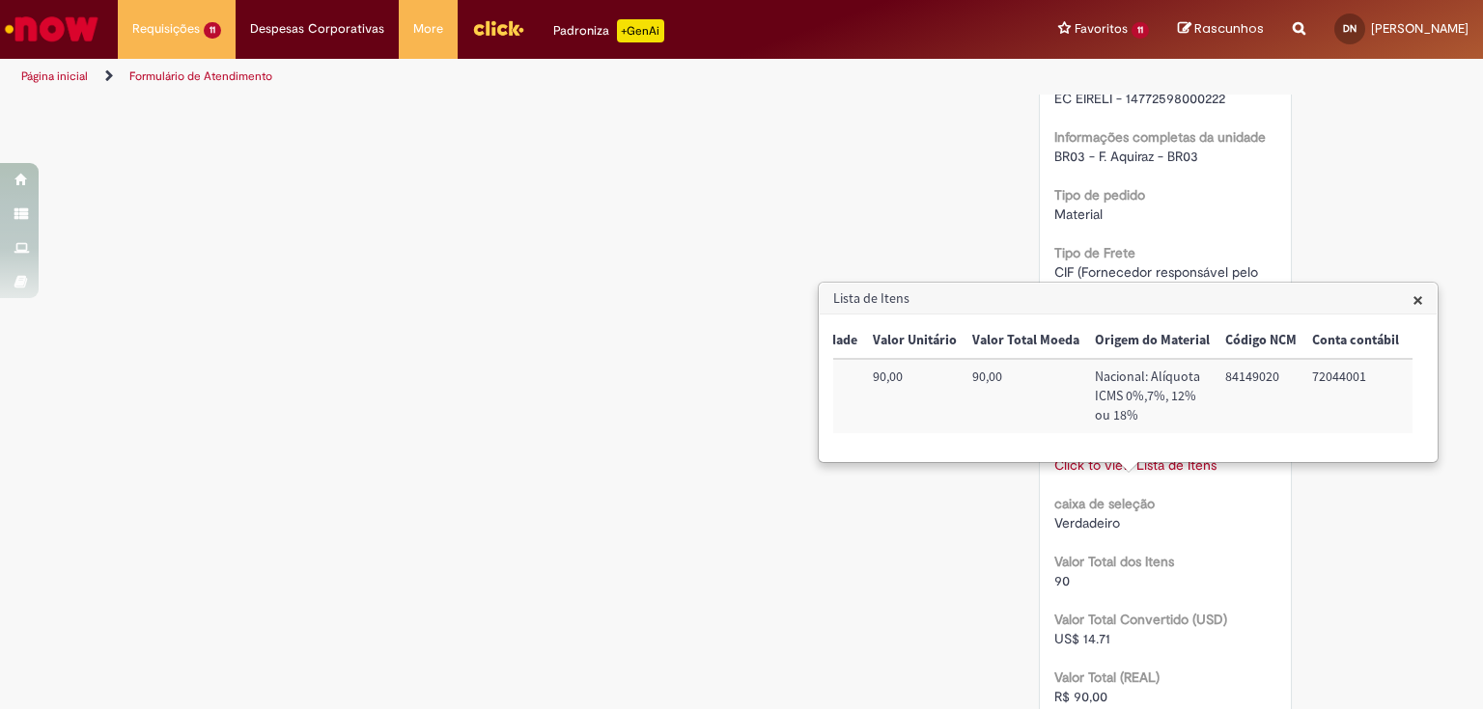
scroll to position [1819, 0]
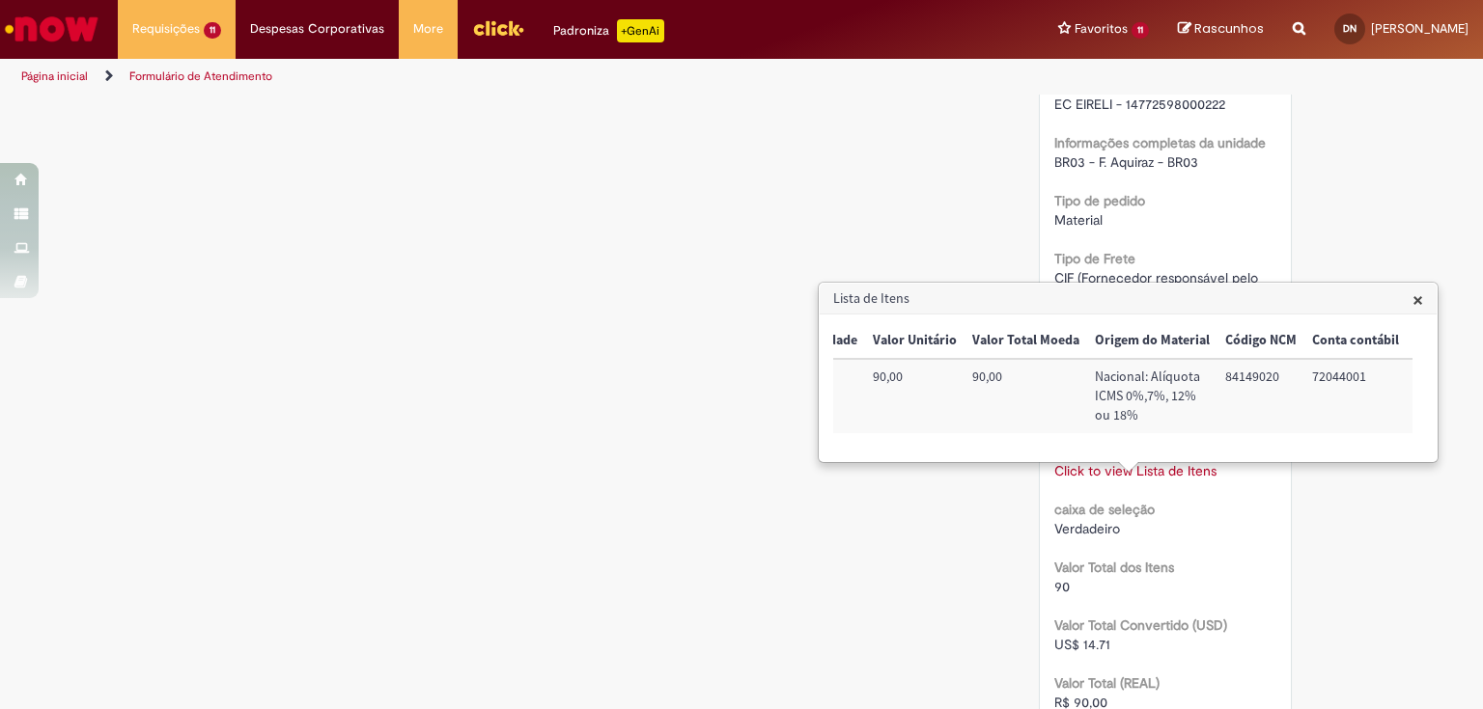
drag, startPoint x: 1049, startPoint y: 111, endPoint x: 1093, endPoint y: 141, distance: 52.7
click at [1093, 113] on span "434692 - ELETRONICA CENTRAL EC EIRELI - 14772598000222" at bounding box center [1157, 94] width 206 height 37
copy span "434692"
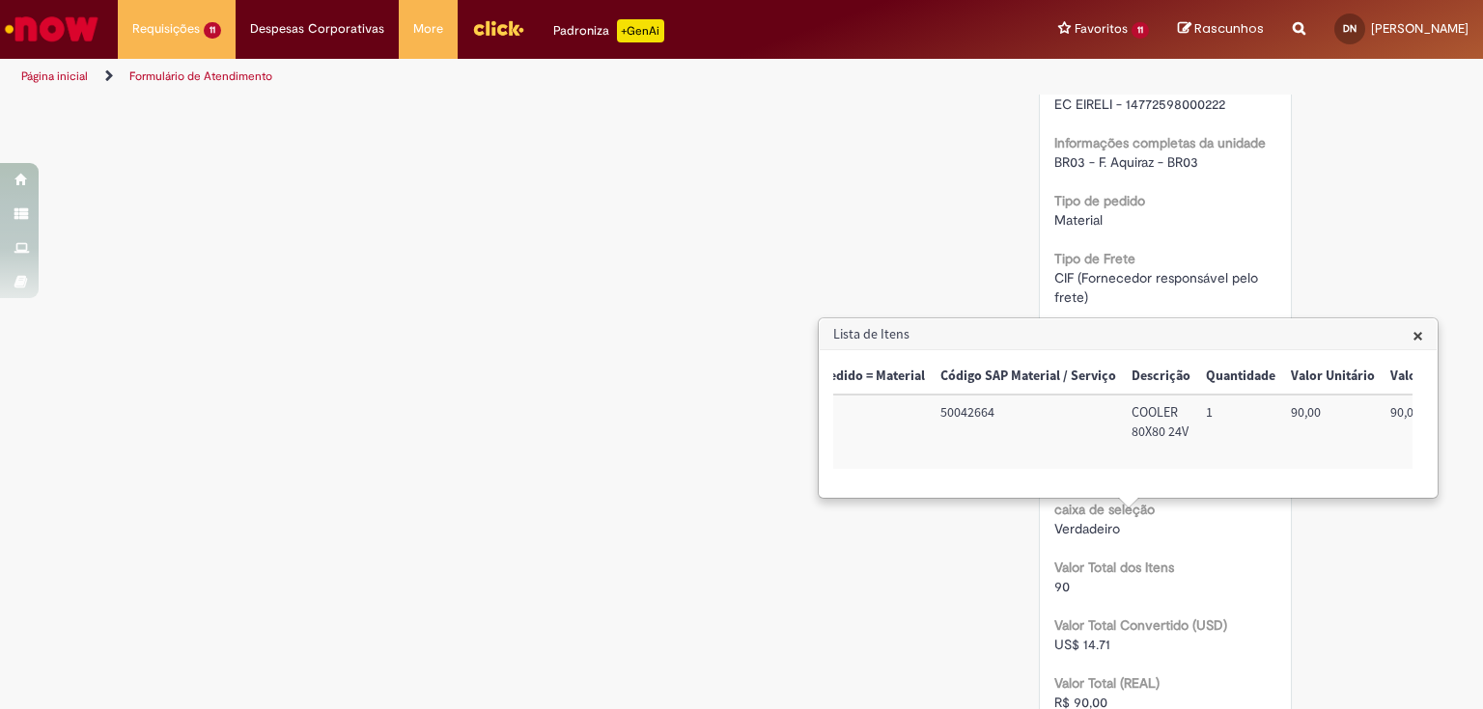
scroll to position [0, 0]
drag, startPoint x: 1050, startPoint y: 413, endPoint x: 1120, endPoint y: 420, distance: 69.8
click at [1121, 417] on td "50042664" at bounding box center [1139, 432] width 191 height 74
drag, startPoint x: 1242, startPoint y: 410, endPoint x: 1302, endPoint y: 434, distance: 64.5
click at [1302, 434] on td "COOLER 80X80 24V" at bounding box center [1273, 432] width 74 height 74
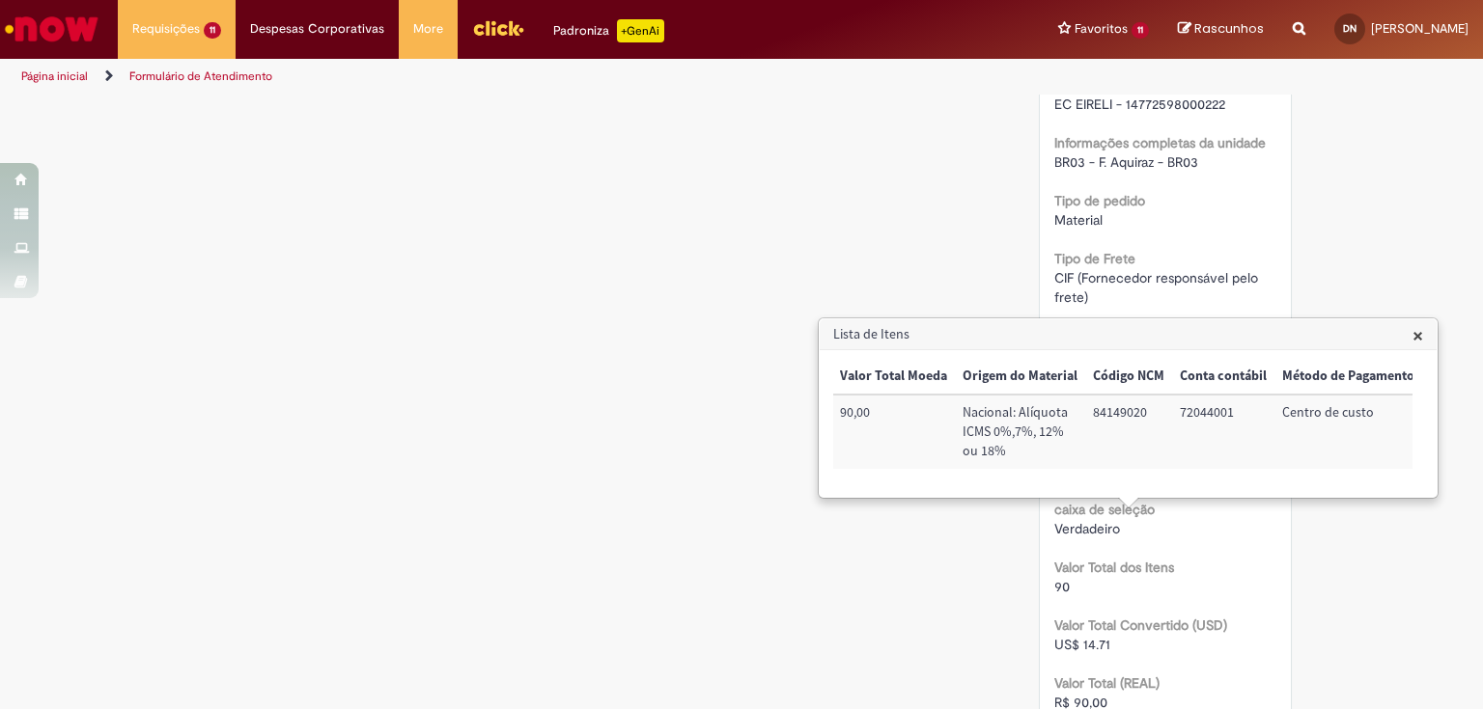
scroll to position [0, 678]
drag, startPoint x: 1067, startPoint y: 413, endPoint x: 1126, endPoint y: 413, distance: 59.8
click at [1126, 413] on td "84149020" at bounding box center [1112, 432] width 87 height 74
drag, startPoint x: 1157, startPoint y: 410, endPoint x: 1214, endPoint y: 411, distance: 57.0
click at [1214, 411] on td "72044001" at bounding box center [1207, 432] width 102 height 74
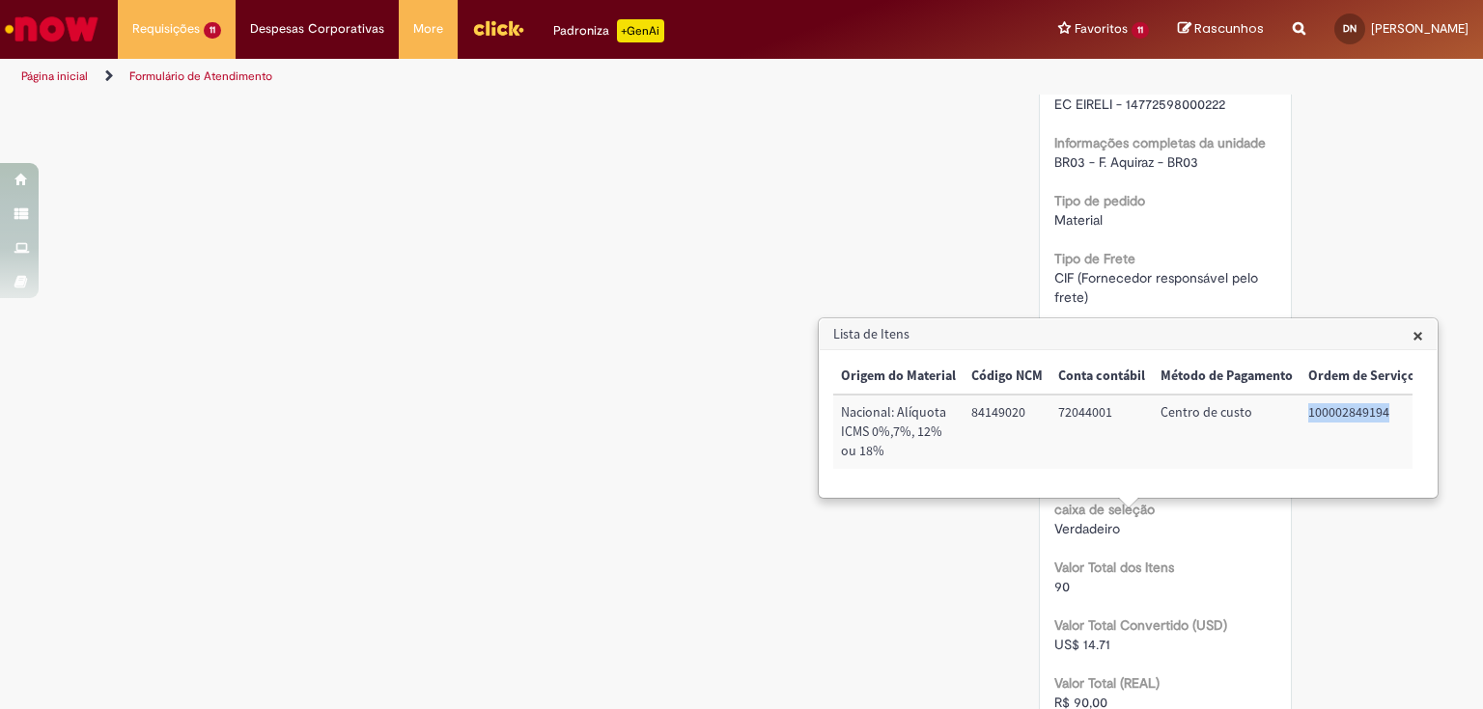
scroll to position [0, 785]
drag, startPoint x: 1299, startPoint y: 413, endPoint x: 1405, endPoint y: 409, distance: 106.2
click at [1405, 409] on td "100002849194" at bounding box center [1360, 432] width 123 height 74
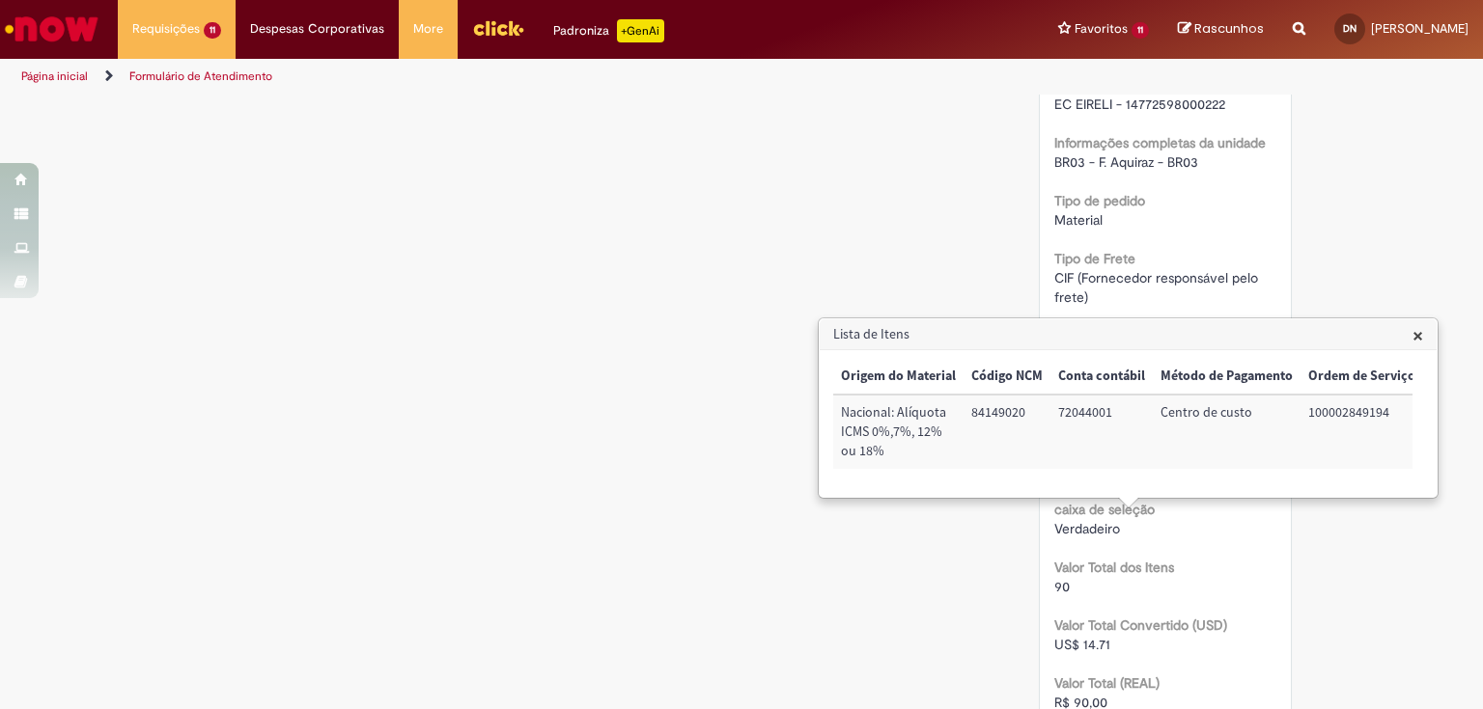
scroll to position [2050, 0]
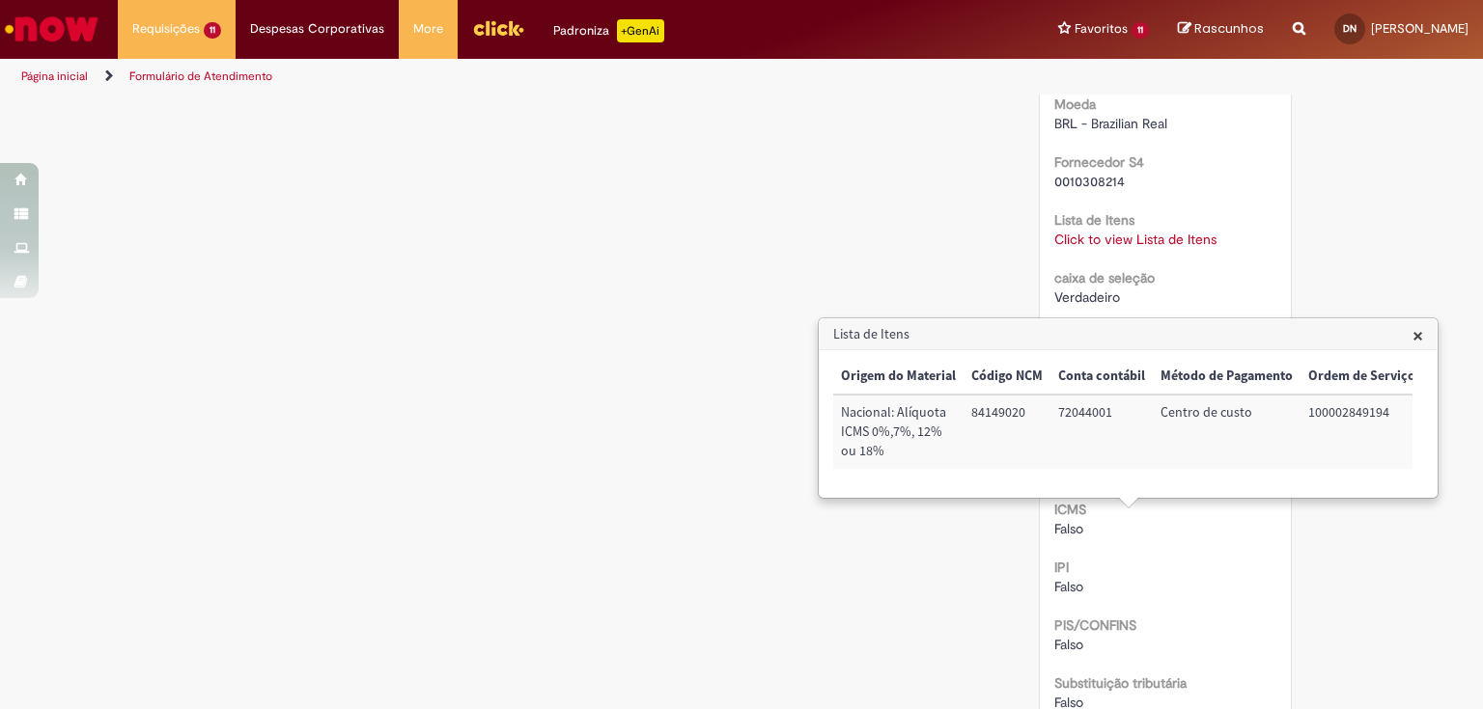
click at [1413, 332] on span "×" at bounding box center [1417, 335] width 11 height 26
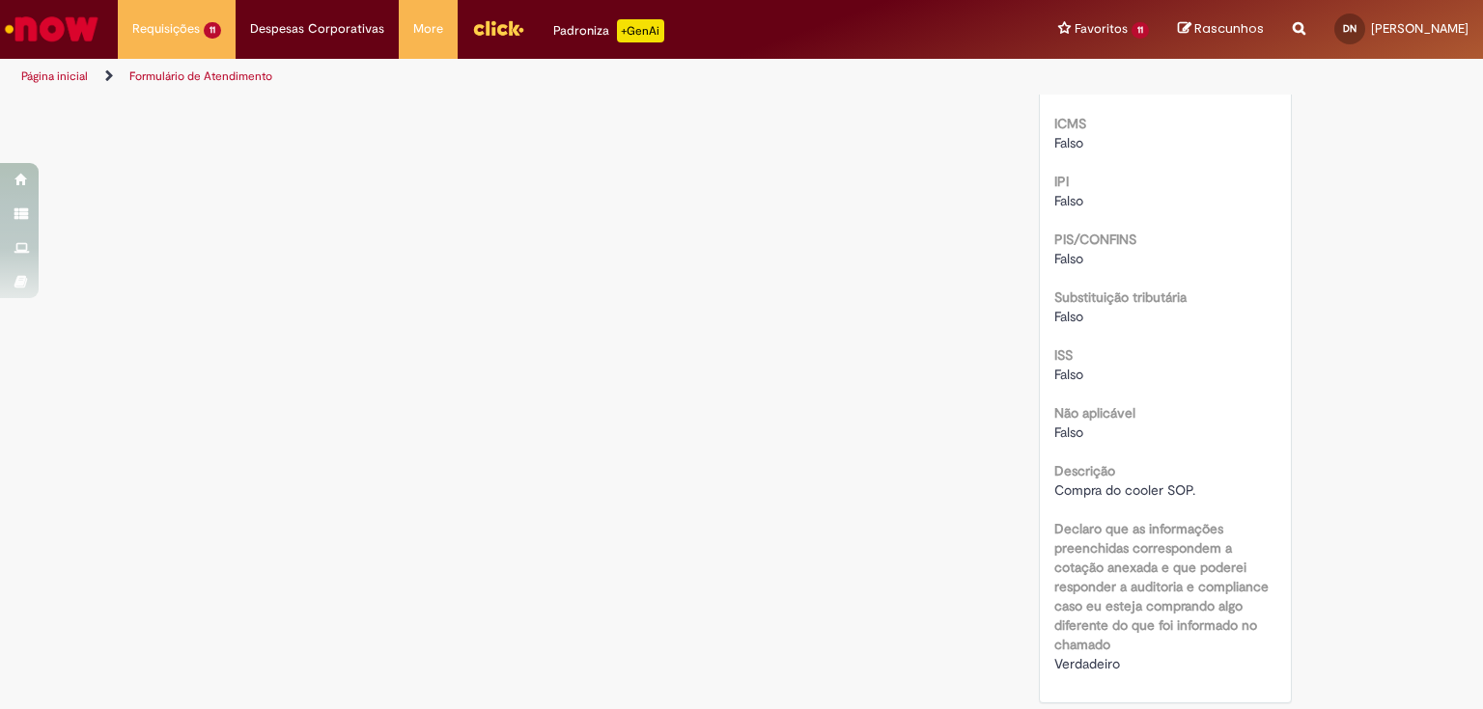
scroll to position [2514, 0]
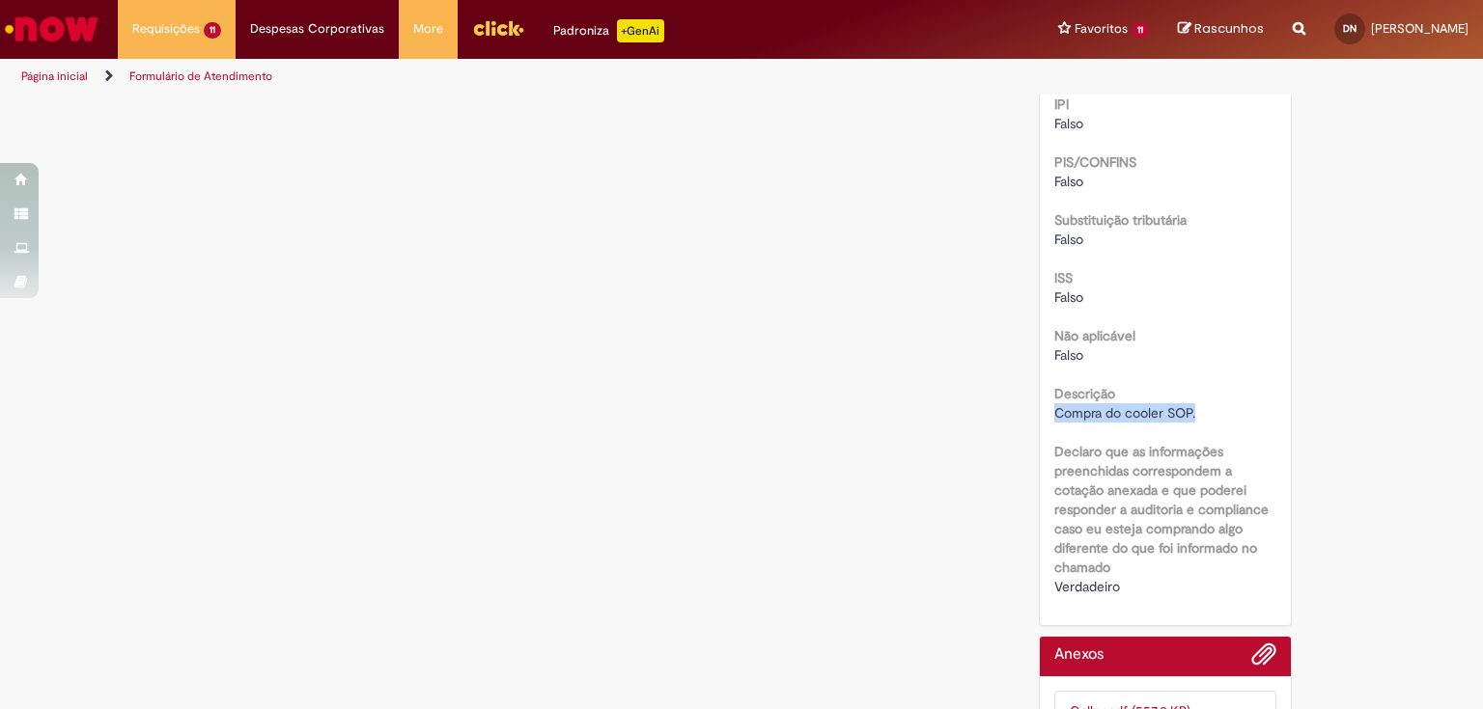
drag, startPoint x: 1050, startPoint y: 471, endPoint x: 1224, endPoint y: 477, distance: 173.8
click at [1224, 423] on div "Compra do cooler SOP." at bounding box center [1165, 412] width 223 height 19
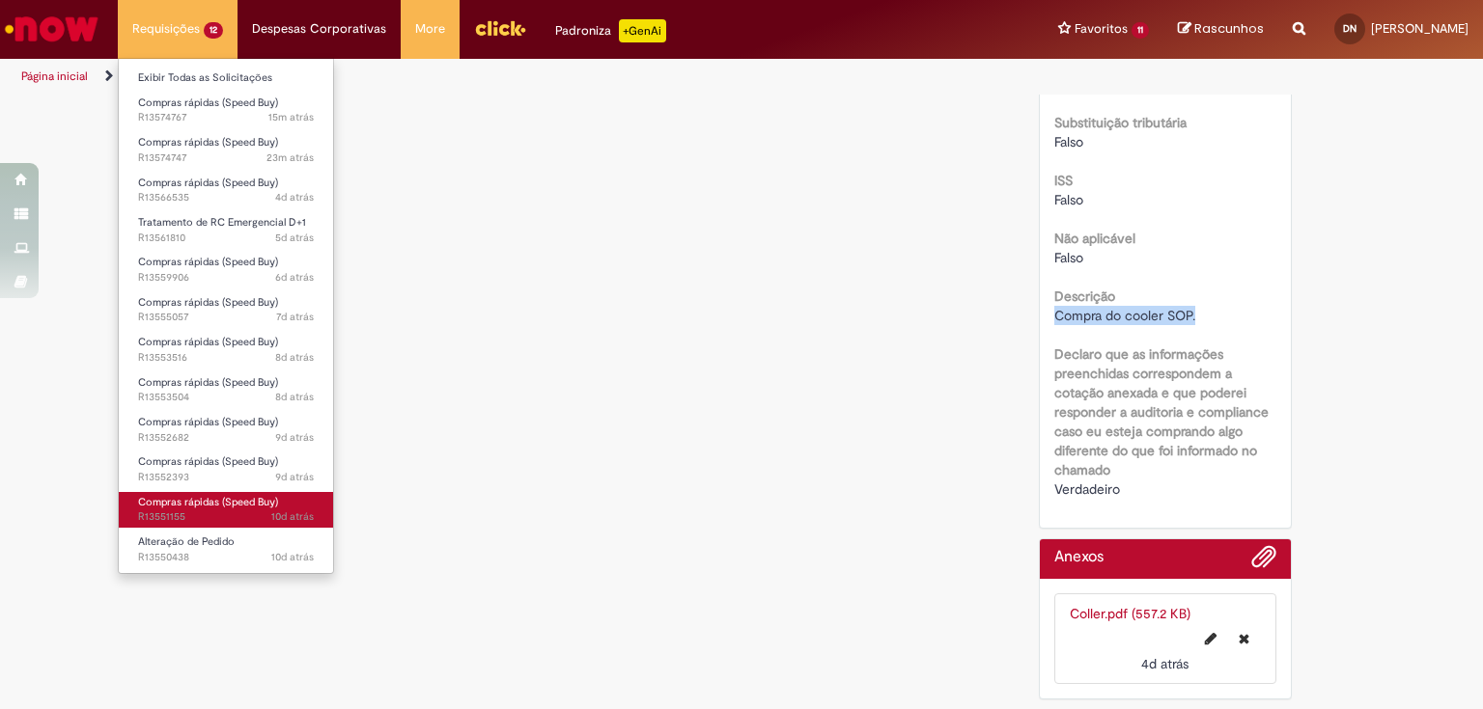
click at [212, 510] on span "10d atrás 10 dias atrás R13551155" at bounding box center [226, 517] width 176 height 15
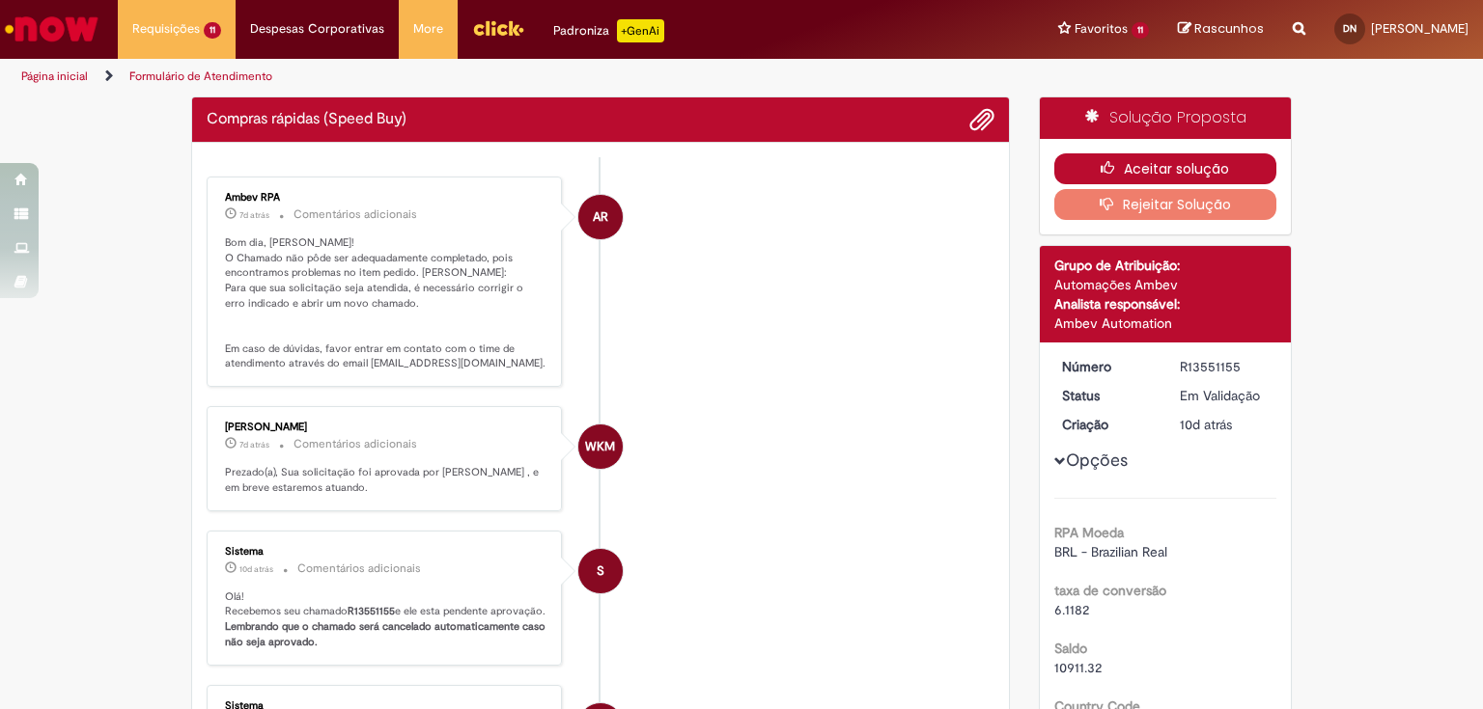
click at [1100, 161] on icon "button" at bounding box center [1111, 168] width 23 height 14
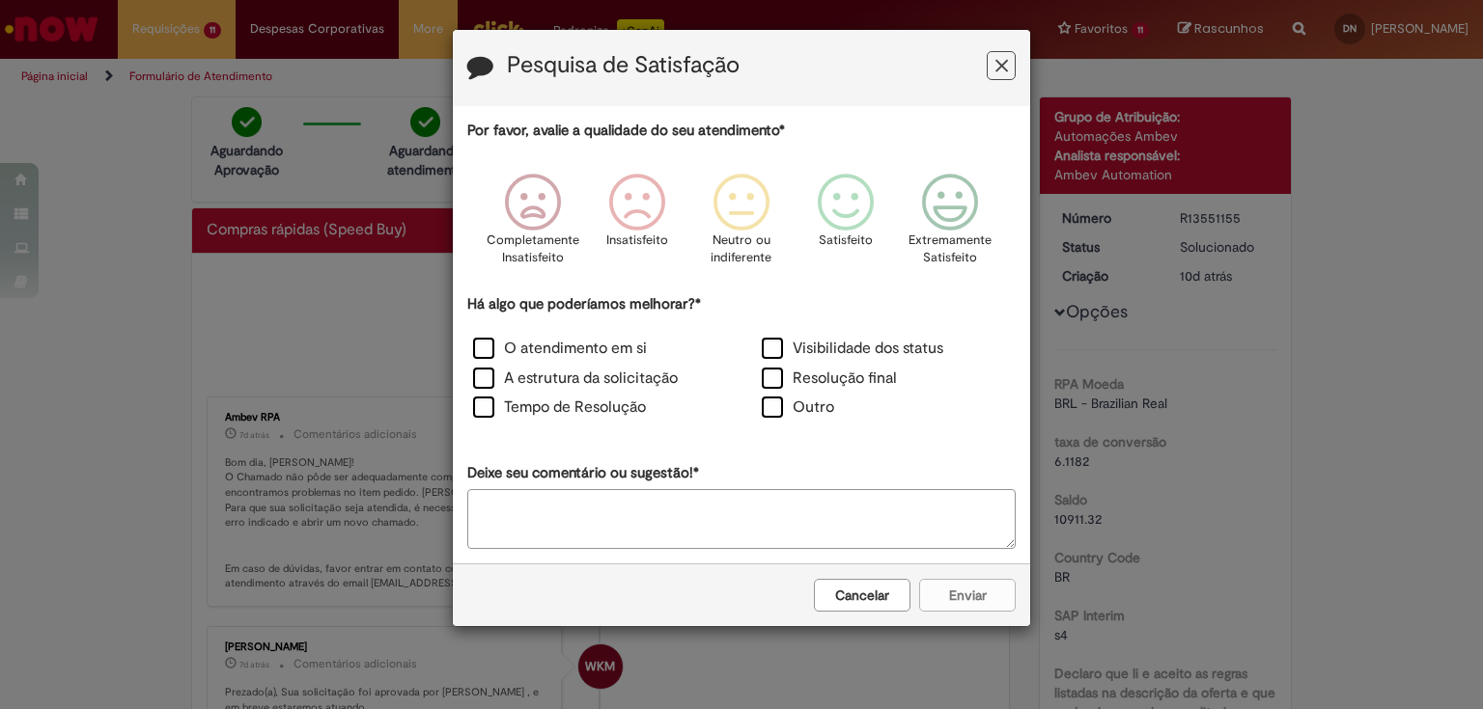
drag, startPoint x: 766, startPoint y: 348, endPoint x: 783, endPoint y: 336, distance: 20.7
click at [767, 349] on label "Visibilidade dos status" at bounding box center [852, 349] width 181 height 22
click at [919, 229] on icon "Feedback" at bounding box center [950, 203] width 72 height 58
click at [959, 583] on button "Enviar" at bounding box center [967, 595] width 97 height 33
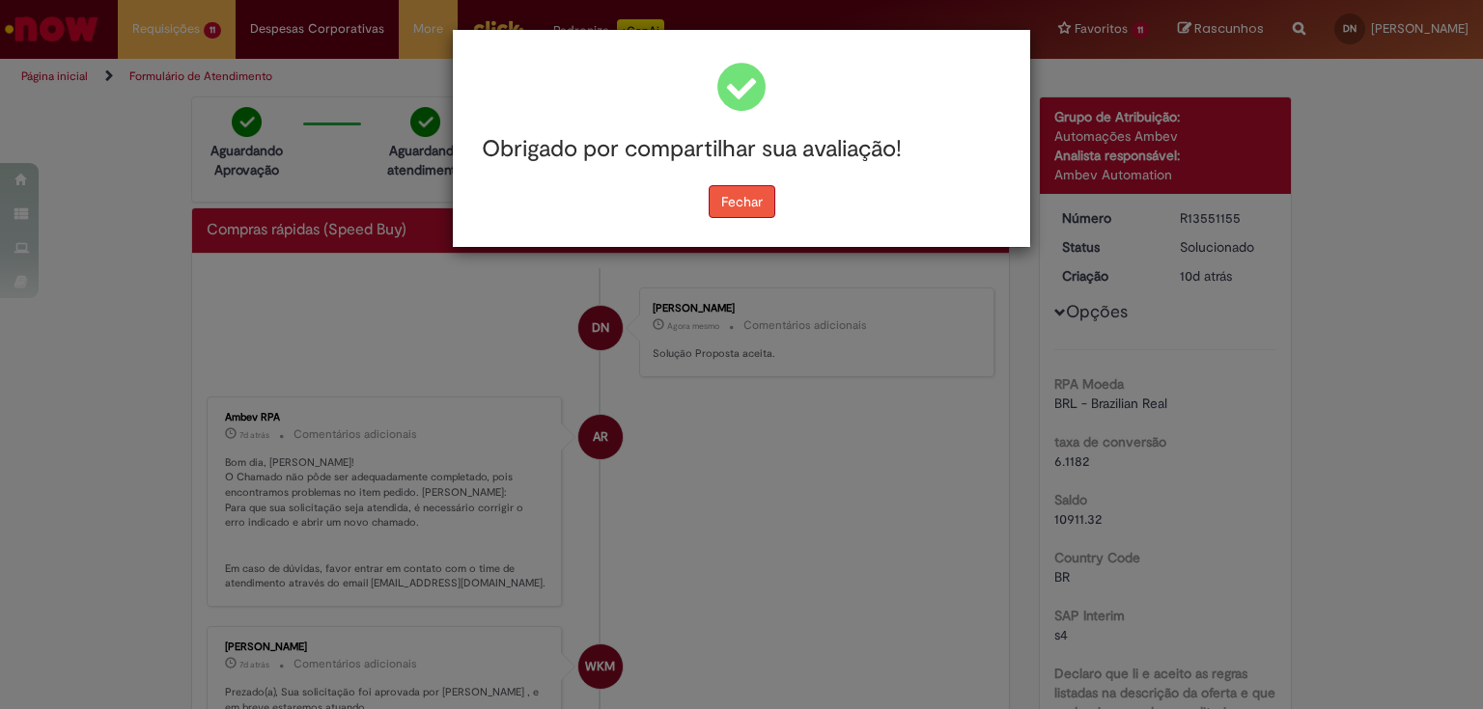
click at [741, 189] on button "Fechar" at bounding box center [741, 201] width 67 height 33
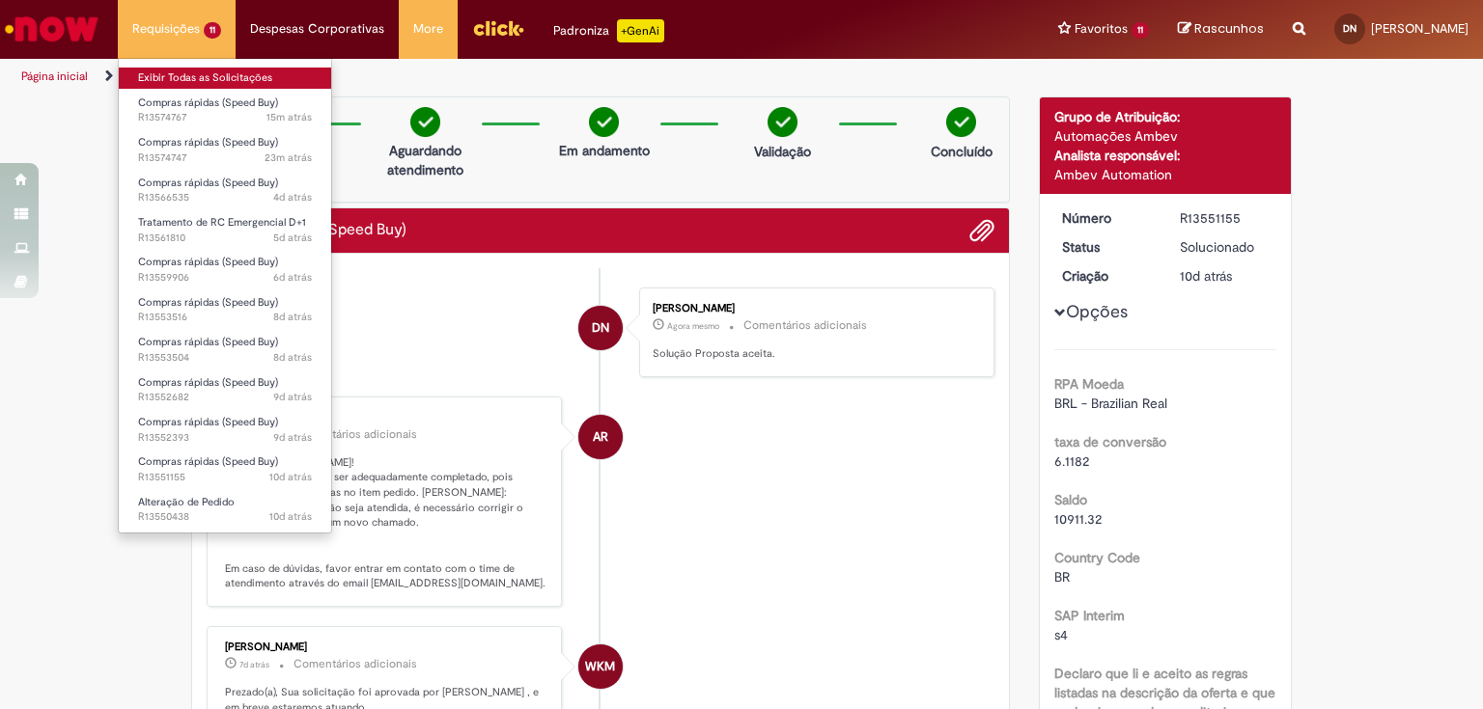
click at [171, 77] on link "Exibir Todas as Solicitações" at bounding box center [225, 78] width 212 height 21
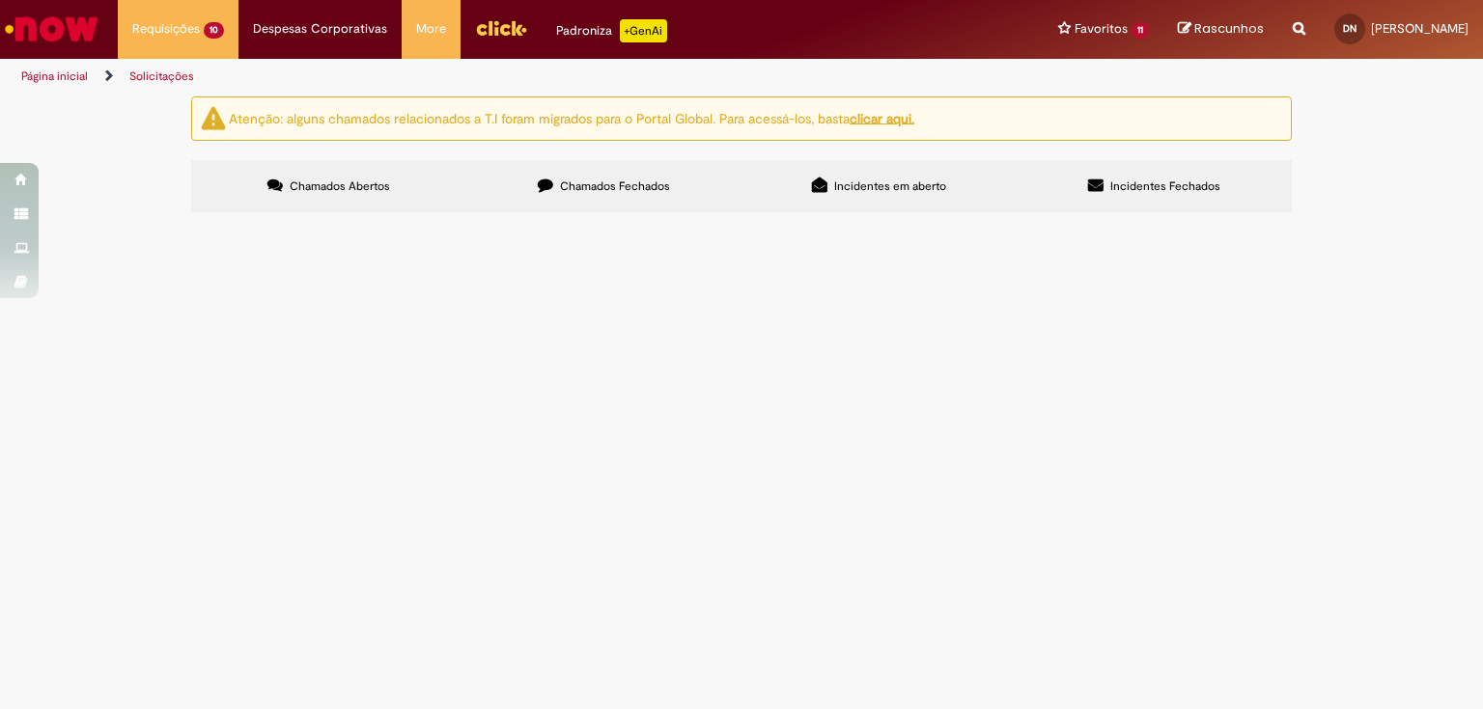
click at [0, 0] on span "R13553504" at bounding box center [0, 0] width 0 height 0
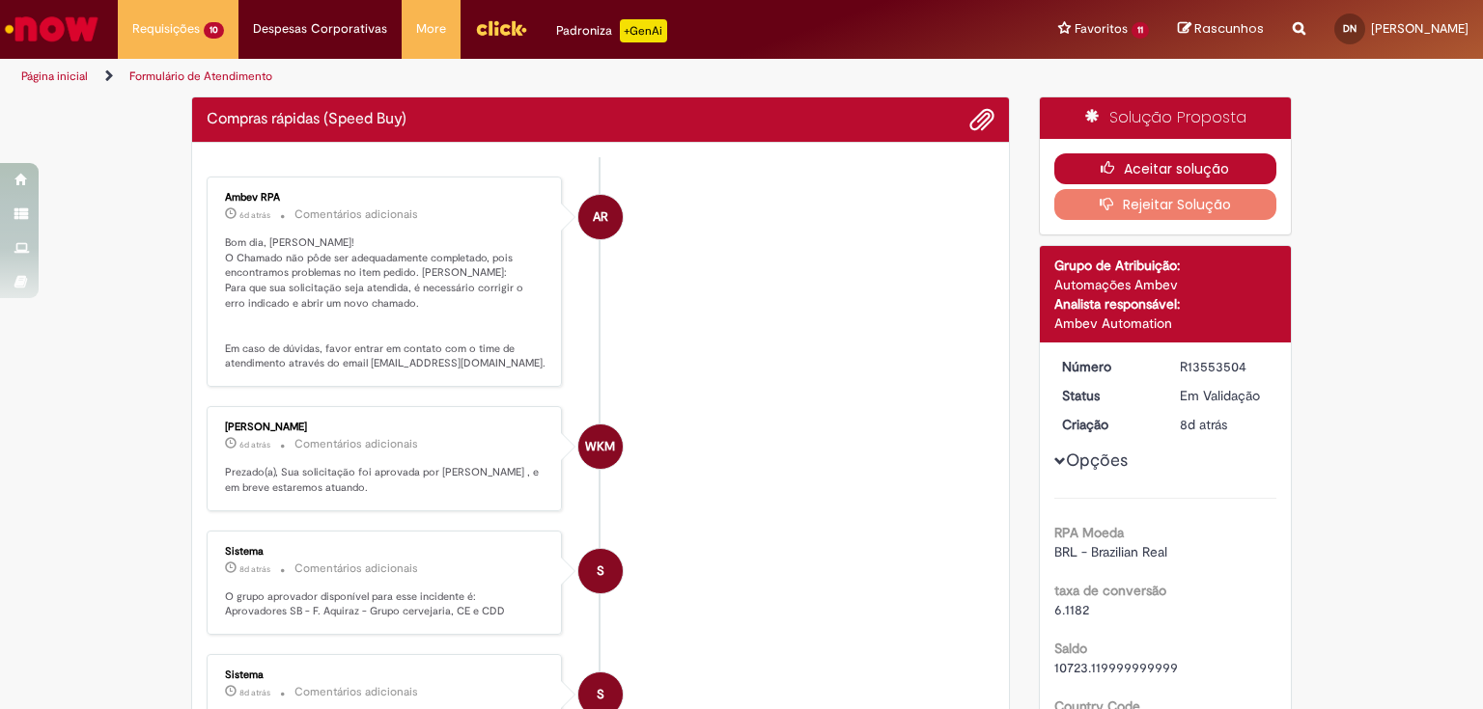
click at [1170, 170] on button "Aceitar solução" at bounding box center [1165, 168] width 223 height 31
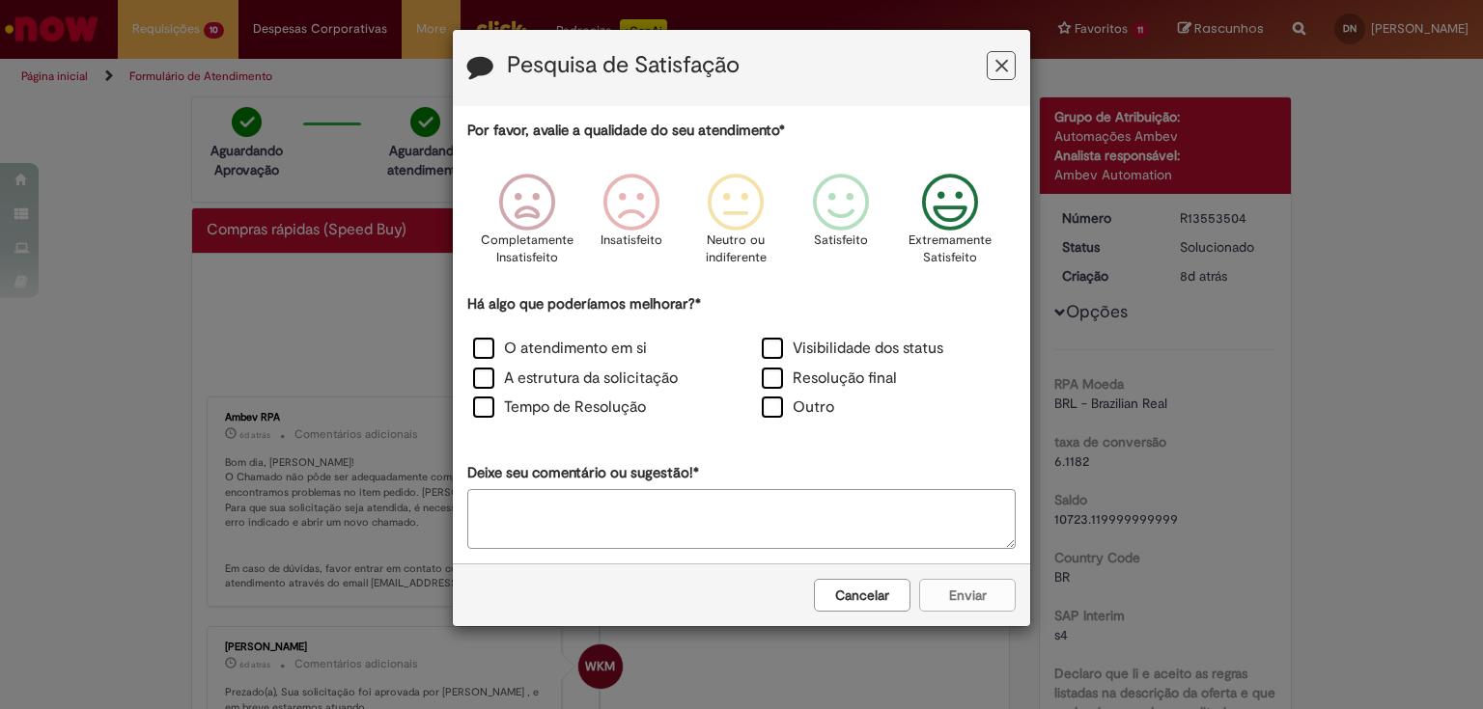
click at [977, 218] on icon "Feedback" at bounding box center [950, 203] width 72 height 58
click at [777, 351] on label "Visibilidade dos status" at bounding box center [852, 349] width 181 height 22
click at [986, 600] on button "Enviar" at bounding box center [967, 595] width 97 height 33
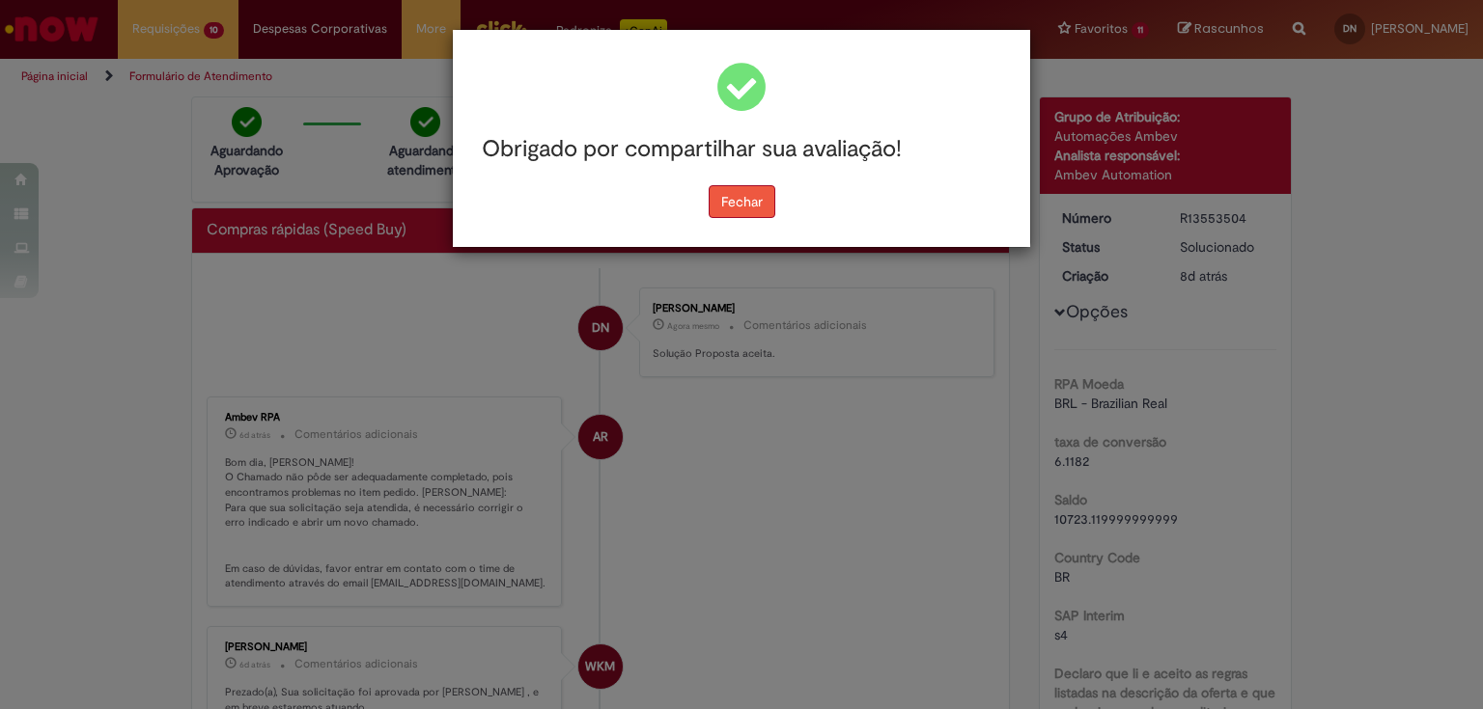
click at [748, 195] on button "Fechar" at bounding box center [741, 201] width 67 height 33
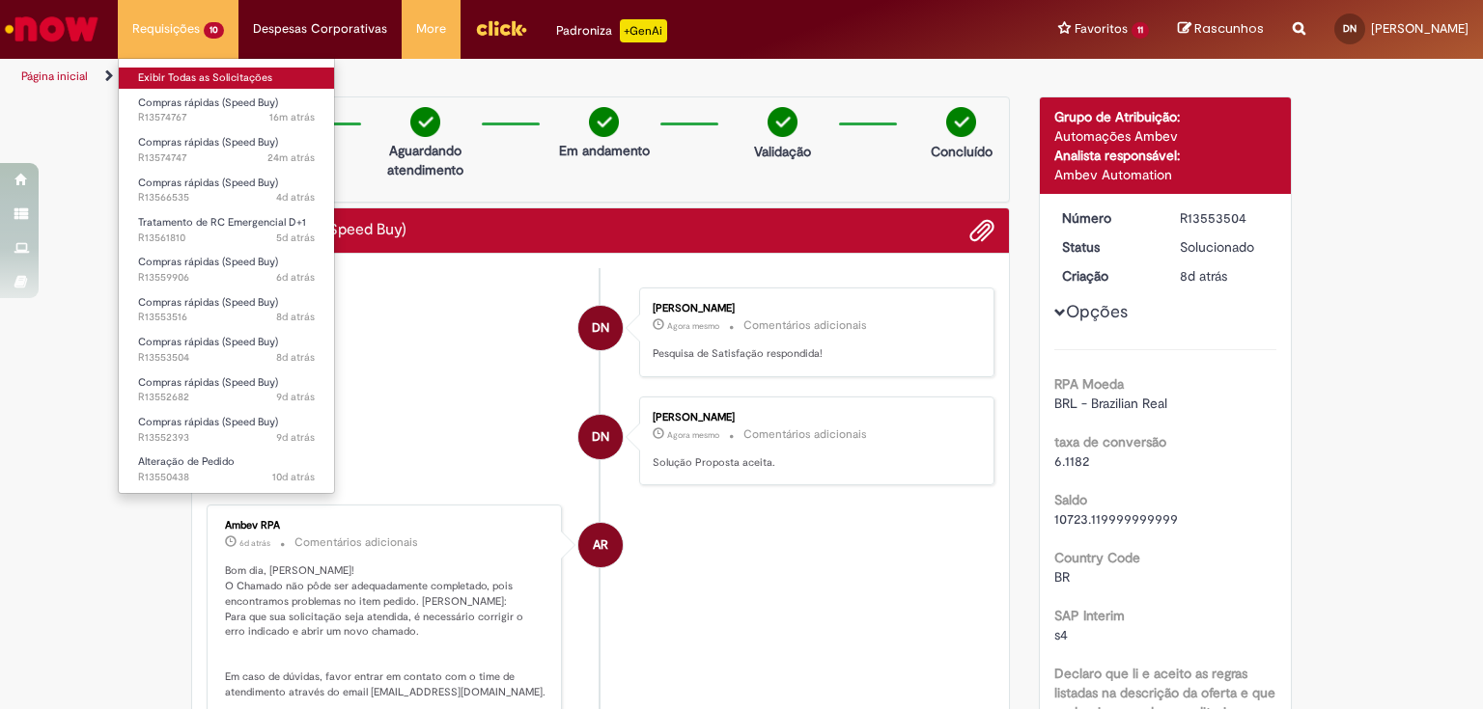
click at [177, 77] on link "Exibir Todas as Solicitações" at bounding box center [226, 78] width 215 height 21
